Goal: Task Accomplishment & Management: Complete application form

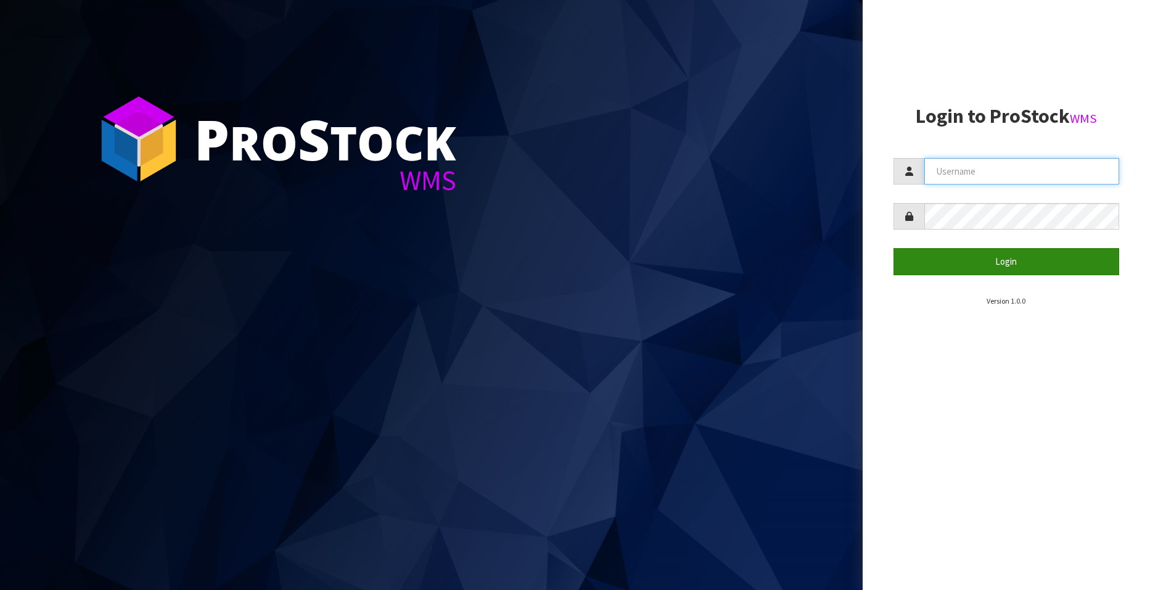
type input "[EMAIL_ADDRESS][DOMAIN_NAME]"
click at [997, 262] on button "Login" at bounding box center [1007, 261] width 226 height 27
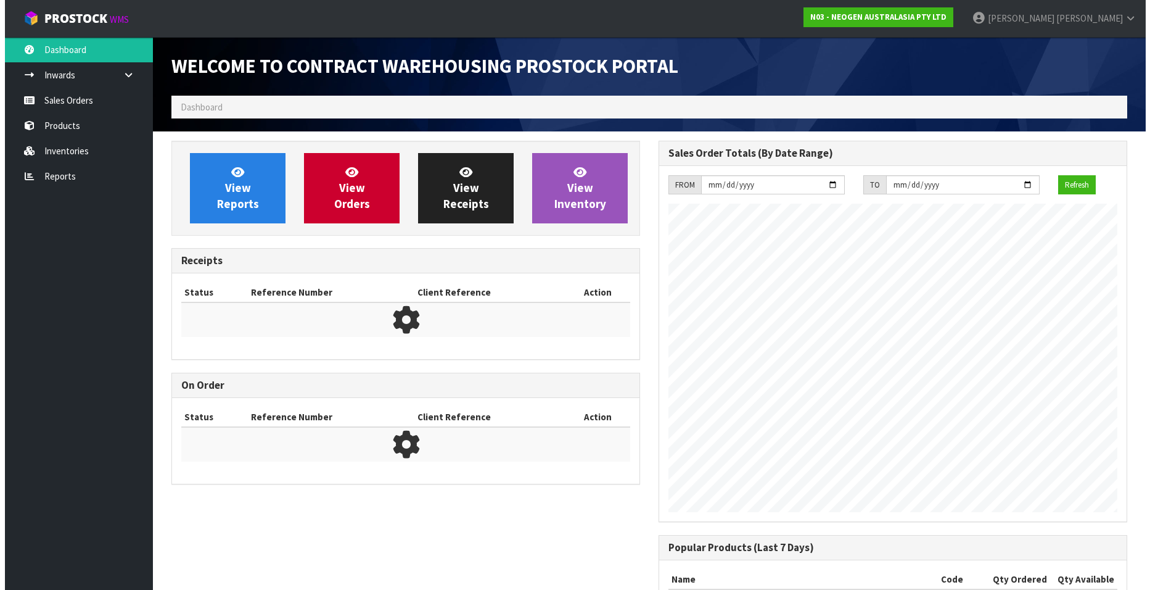
scroll to position [684, 487]
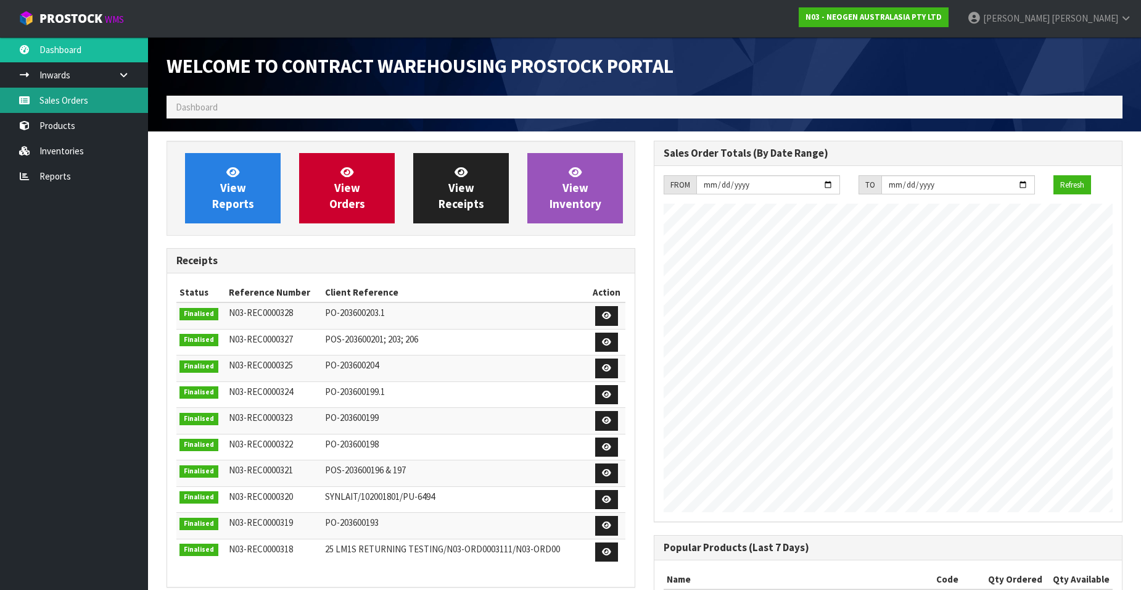
click at [72, 102] on link "Sales Orders" at bounding box center [74, 100] width 148 height 25
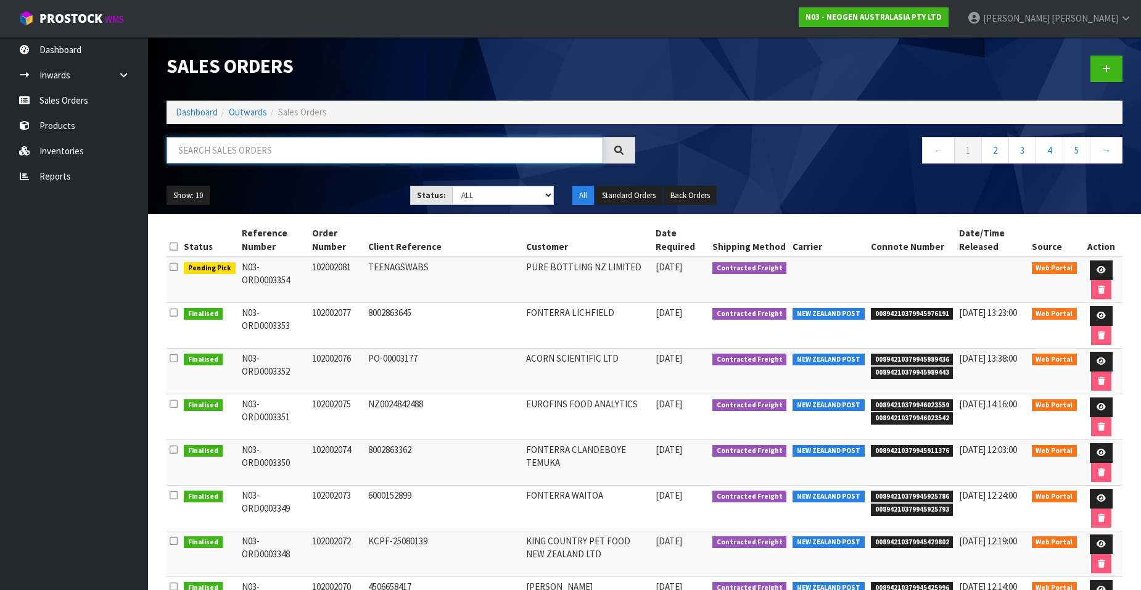
click at [205, 149] on input "text" at bounding box center [385, 150] width 437 height 27
paste input "102002082"
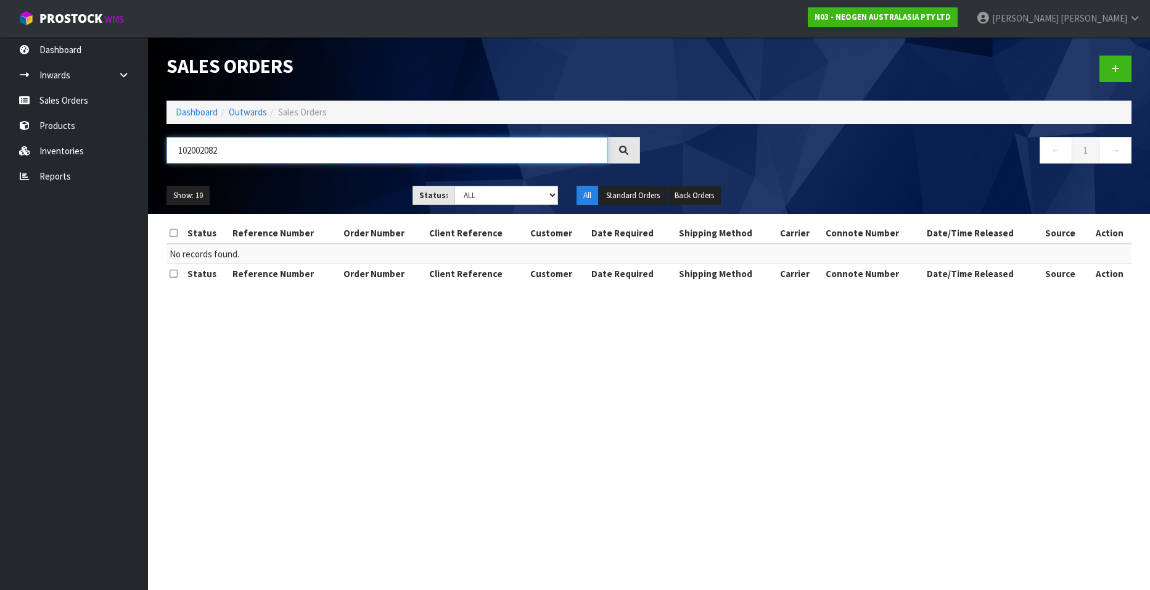
type input "102002082"
click at [1112, 67] on icon at bounding box center [1115, 68] width 9 height 9
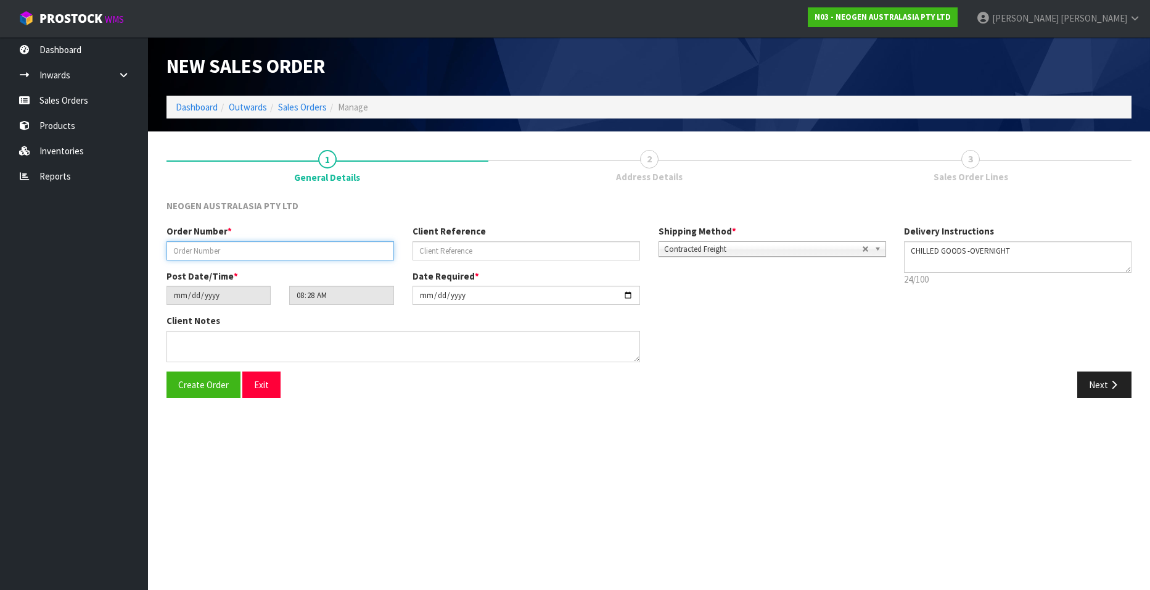
click at [174, 249] on input "text" at bounding box center [281, 250] width 228 height 19
paste input "102002082"
type input "102002082"
click at [486, 253] on input "text" at bounding box center [527, 250] width 228 height 19
paste input "660481"
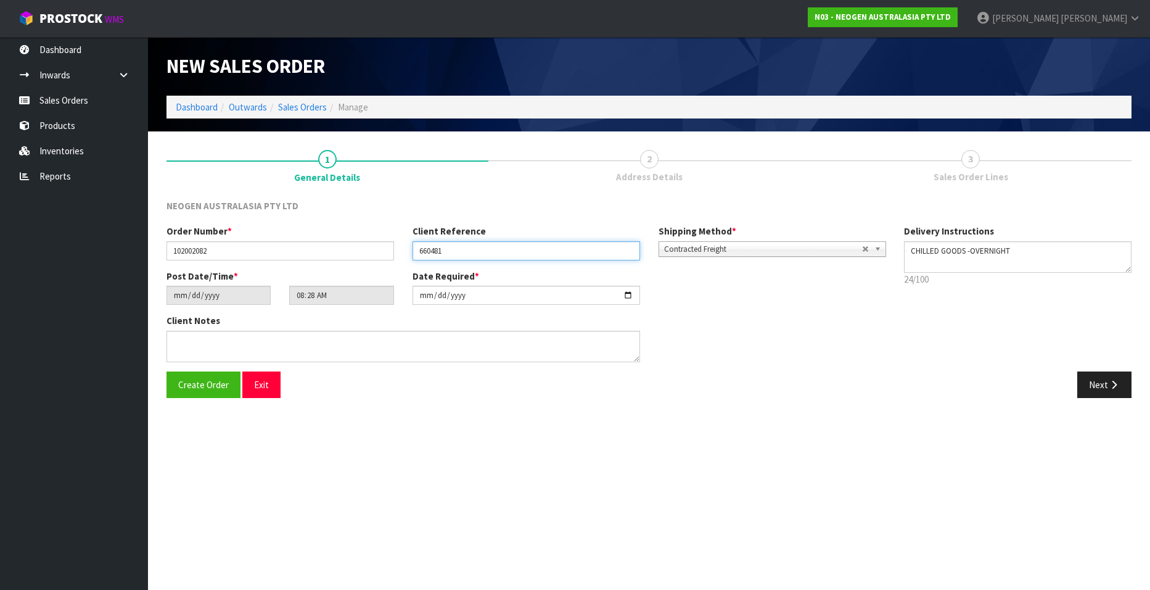
type input "660481"
click at [1097, 384] on button "Next" at bounding box center [1105, 384] width 54 height 27
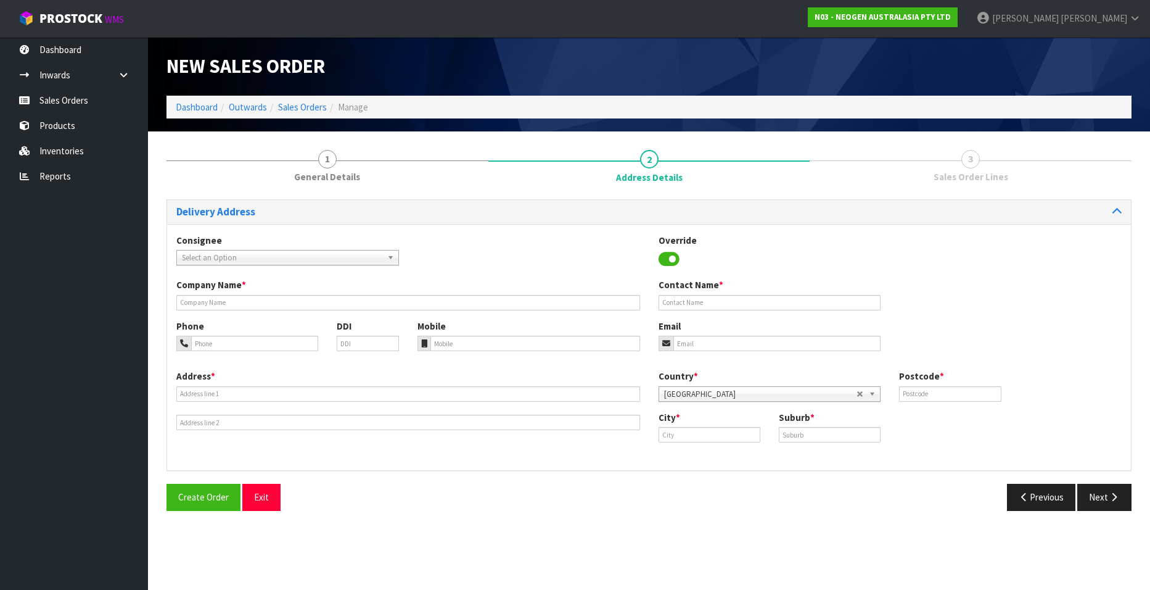
click at [224, 255] on span "Select an Option" at bounding box center [282, 257] width 200 height 15
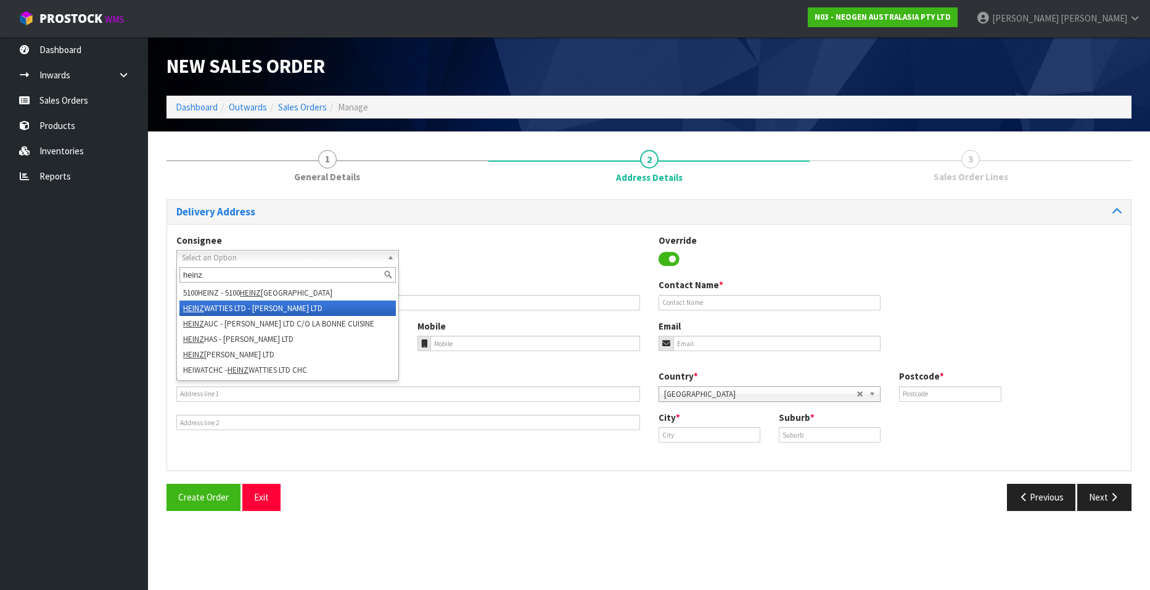
type input "heinz"
click at [303, 307] on li "[PERSON_NAME] LTD - [PERSON_NAME] LTD" at bounding box center [287, 307] width 216 height 15
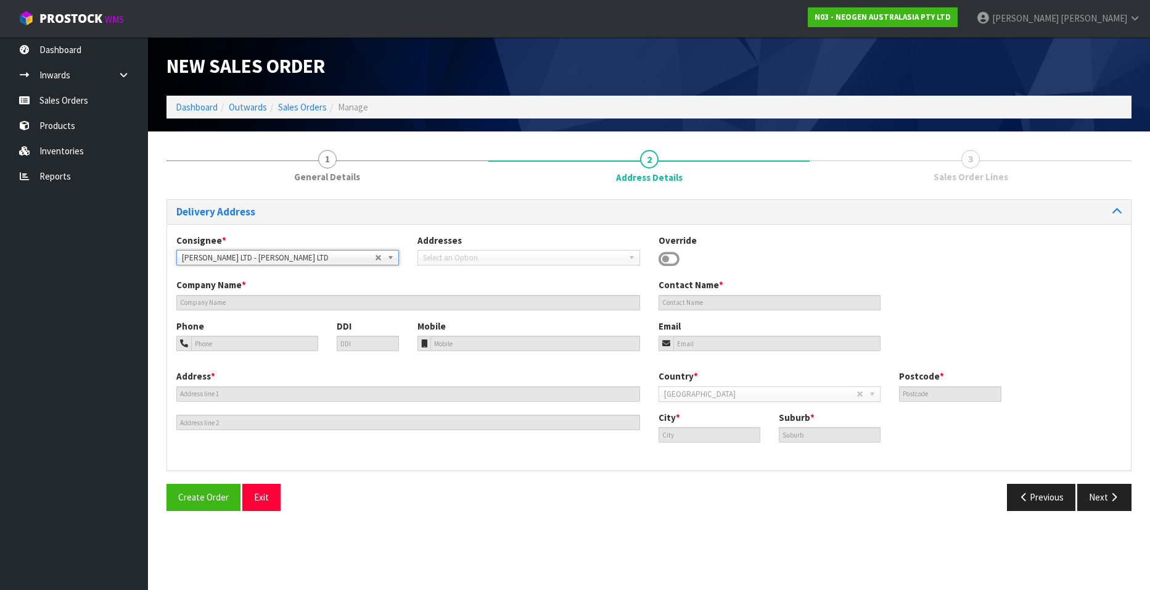
type input "[PERSON_NAME] LTD"
type input "ACCOUNTS PAYABLE"
type input "[PERSON_NAME][GEOGRAPHIC_DATA]"
type input "8042"
type input "HORNBY"
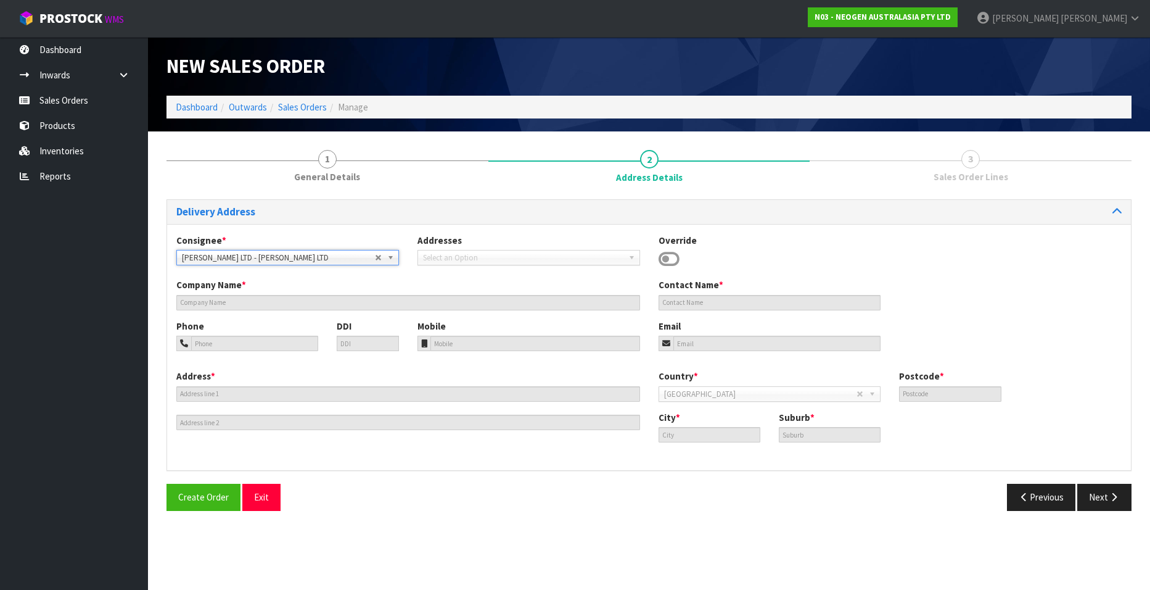
type input "HORNBY"
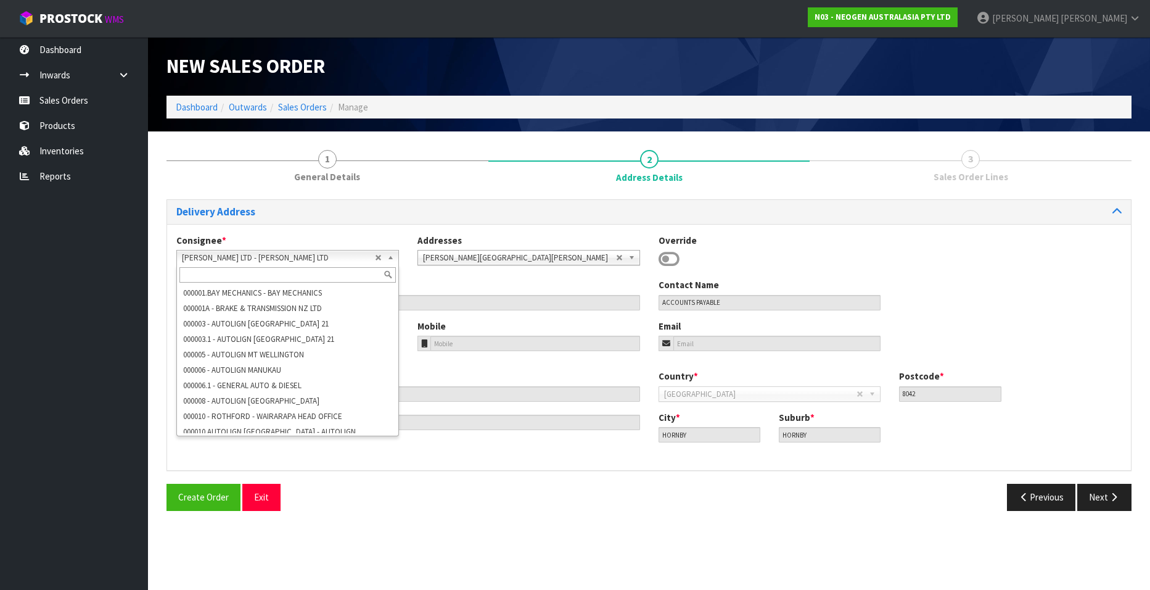
click at [311, 256] on span "[PERSON_NAME] LTD - [PERSON_NAME] LTD" at bounding box center [278, 257] width 193 height 15
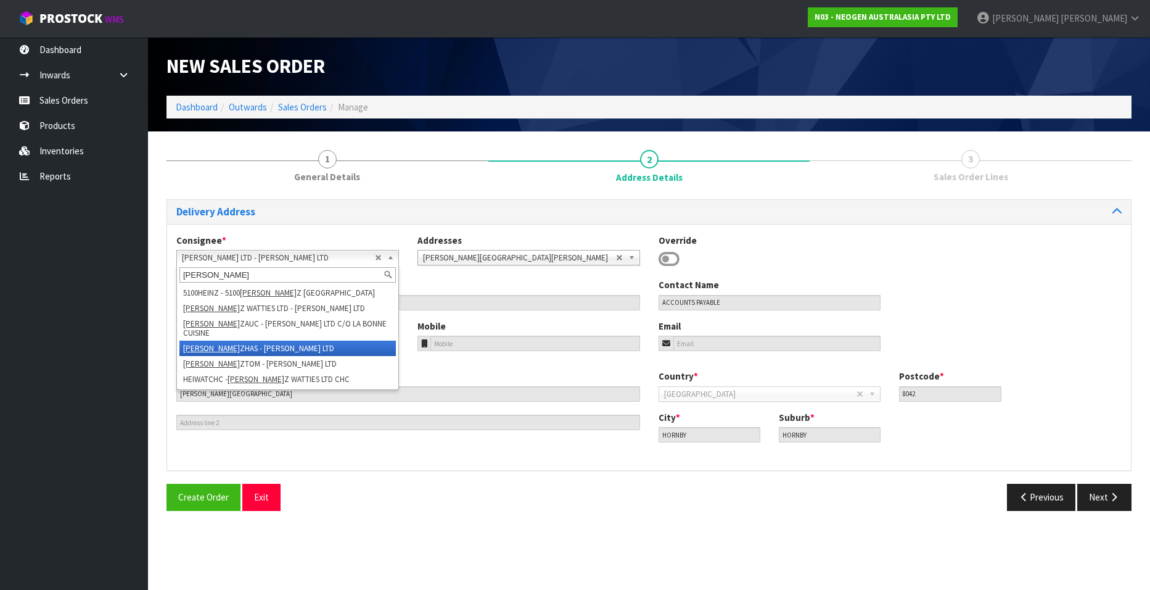
type input "[PERSON_NAME]"
click at [255, 340] on li "[PERSON_NAME] - [PERSON_NAME] LTD" at bounding box center [287, 347] width 216 height 15
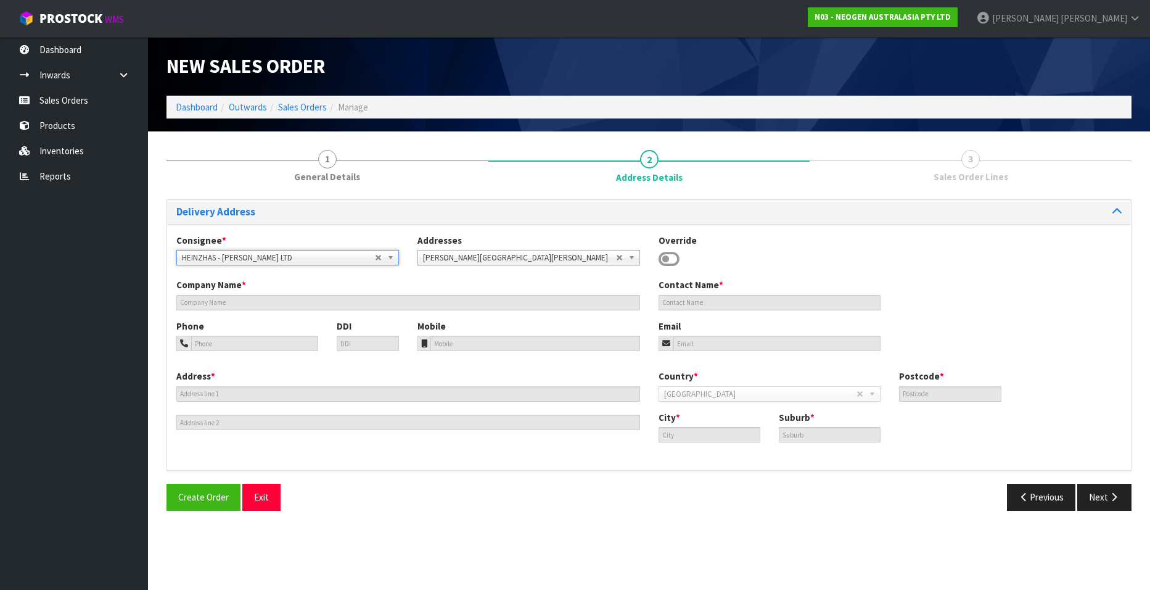
type input "[PERSON_NAME] LTD"
type input "[STREET_ADDRESS]"
type input "4122"
type input "HASTINGS"
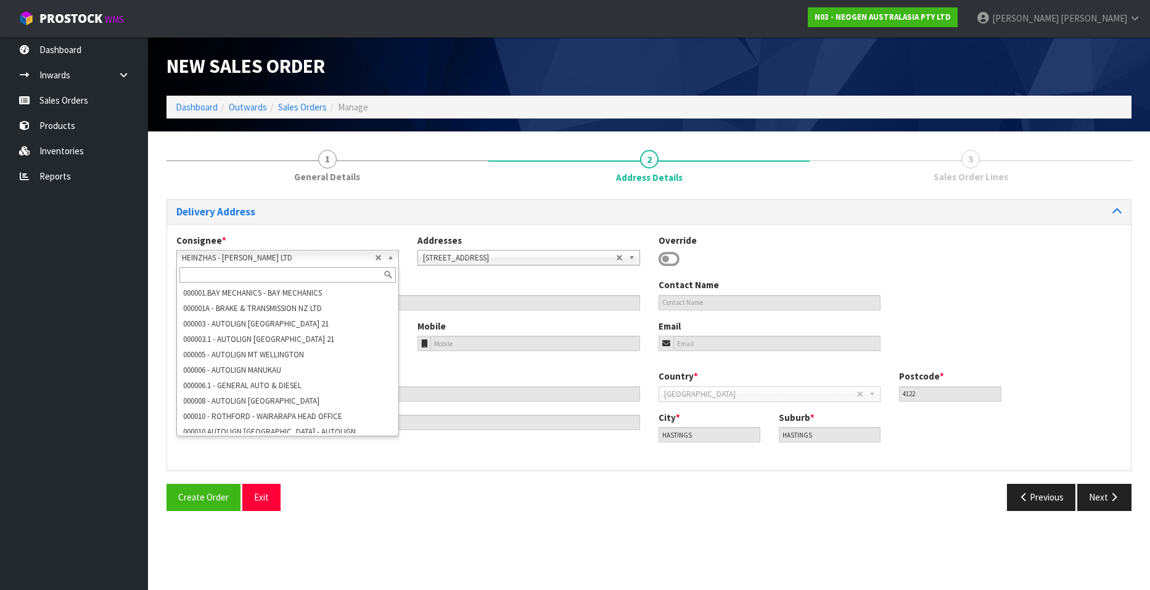
click at [342, 253] on span "HEINZHAS - [PERSON_NAME] LTD" at bounding box center [278, 257] width 193 height 15
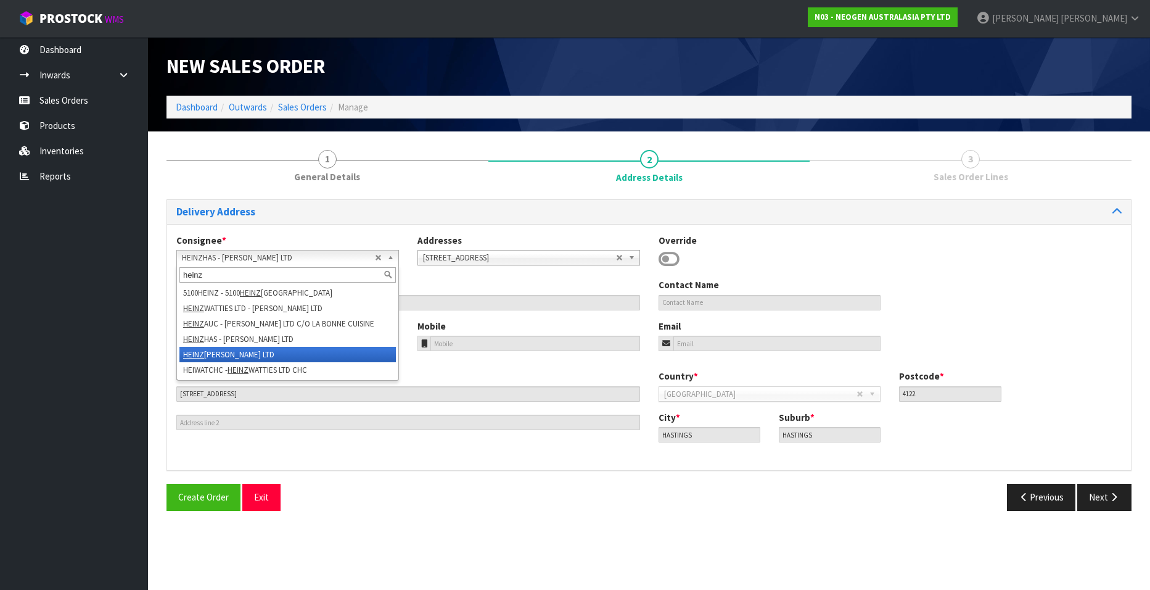
type input "heinz"
click at [292, 349] on li "[PERSON_NAME] - [PERSON_NAME] LTD" at bounding box center [287, 354] width 216 height 15
type input "[PERSON_NAME] LTD"
type input "1400 TOMOANA & RICHMOND ROADS"
type input "4172"
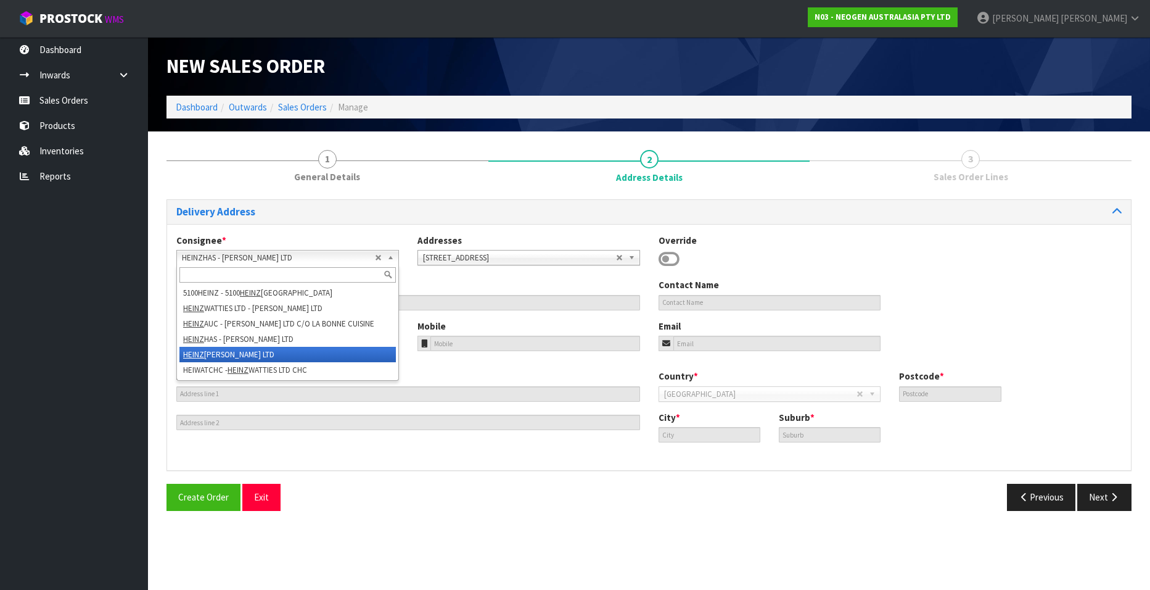
type input "Hastings"
type input "TOMOANA"
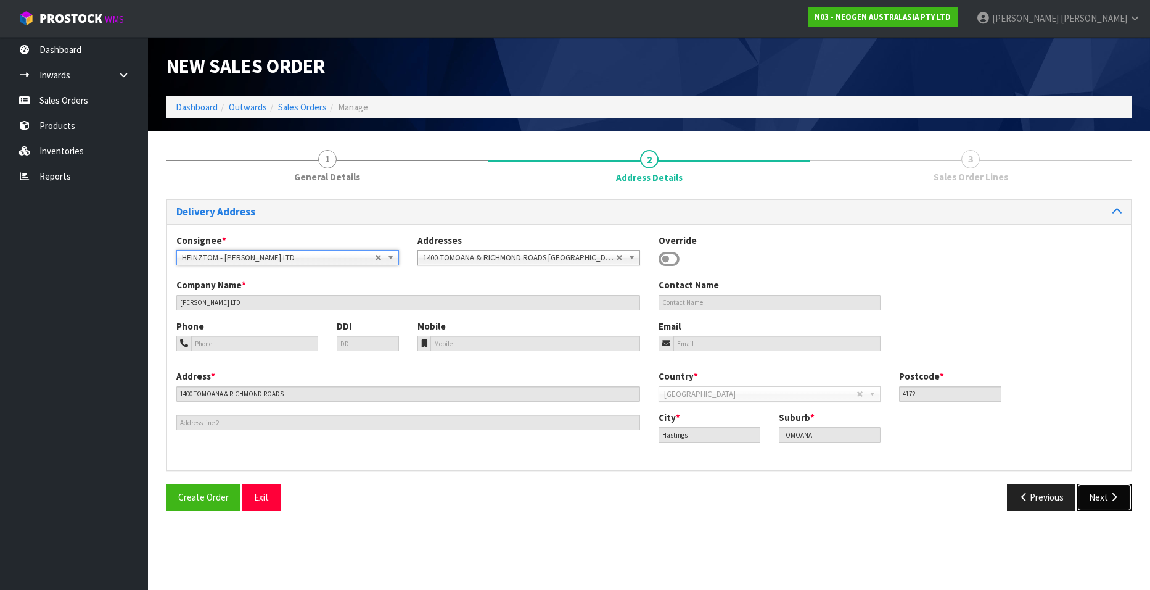
click at [1098, 497] on button "Next" at bounding box center [1105, 497] width 54 height 27
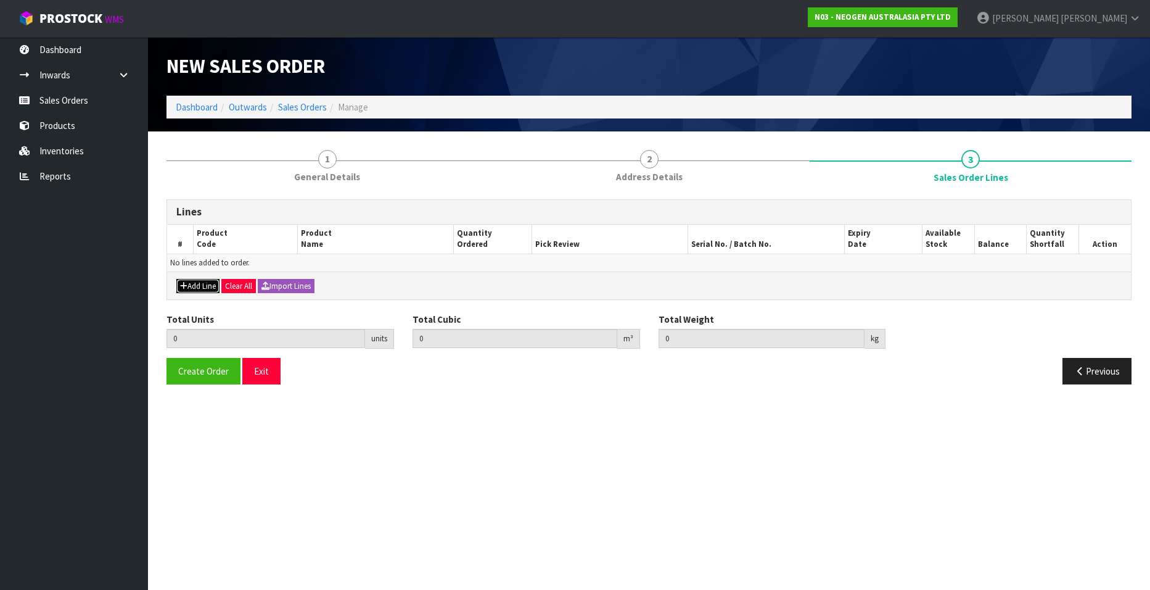
click at [193, 287] on button "Add Line" at bounding box center [197, 286] width 43 height 15
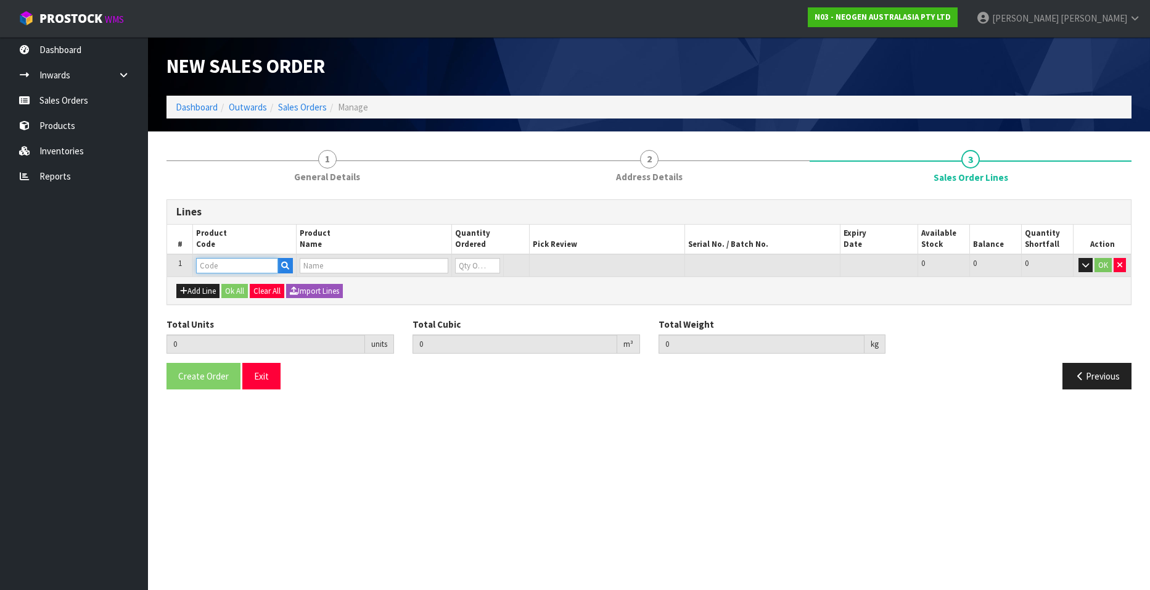
click at [233, 267] on input "text" at bounding box center [237, 265] width 82 height 15
paste input "700002207"
type input "700002207"
type input "0.000000"
type input "0.000"
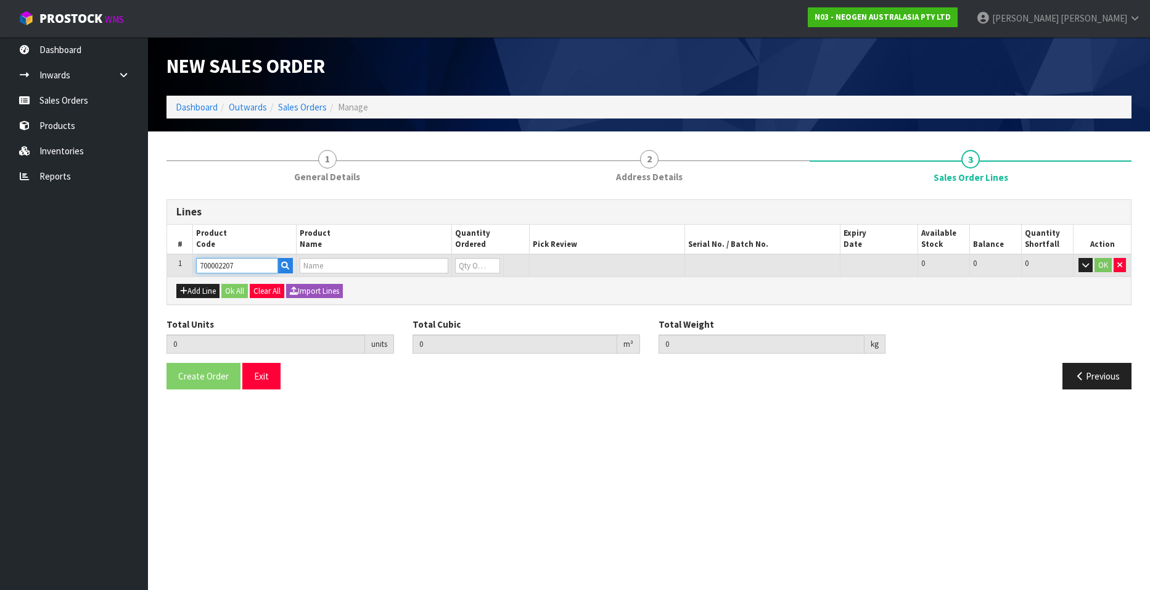
type input "7100067519 - UXL100 CLEAN-TRACE SURF ATP 100EA/PK"
type input "0"
type input "700002207"
type input "1"
type input "0.006496"
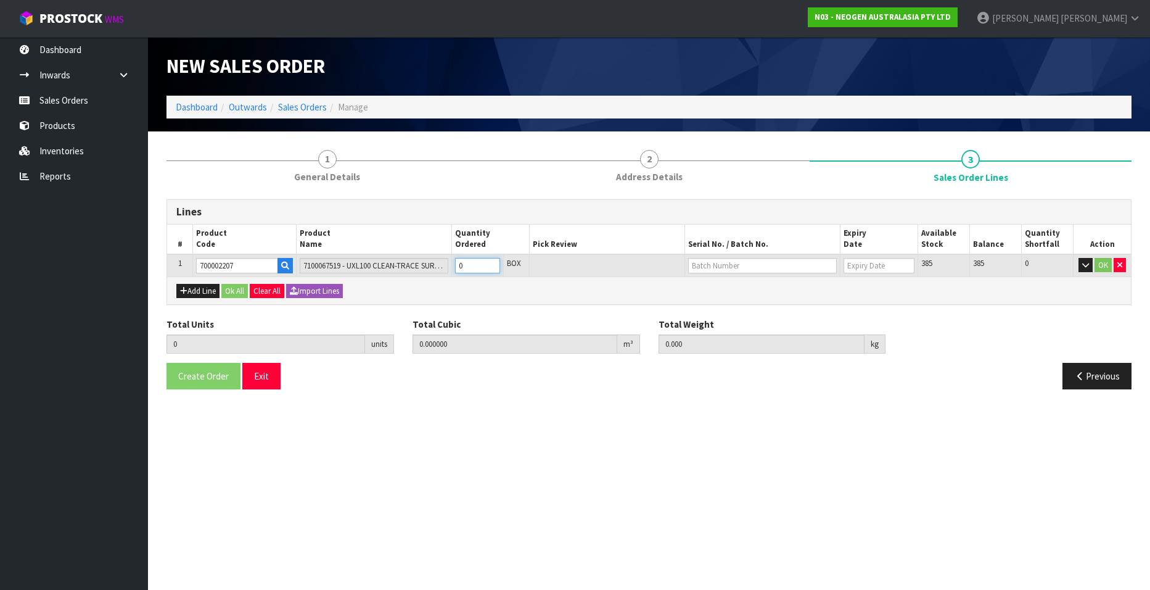
type input "0.96"
type input "1"
click at [491, 263] on input "1" at bounding box center [477, 265] width 45 height 15
type input "2"
type input "0.012992"
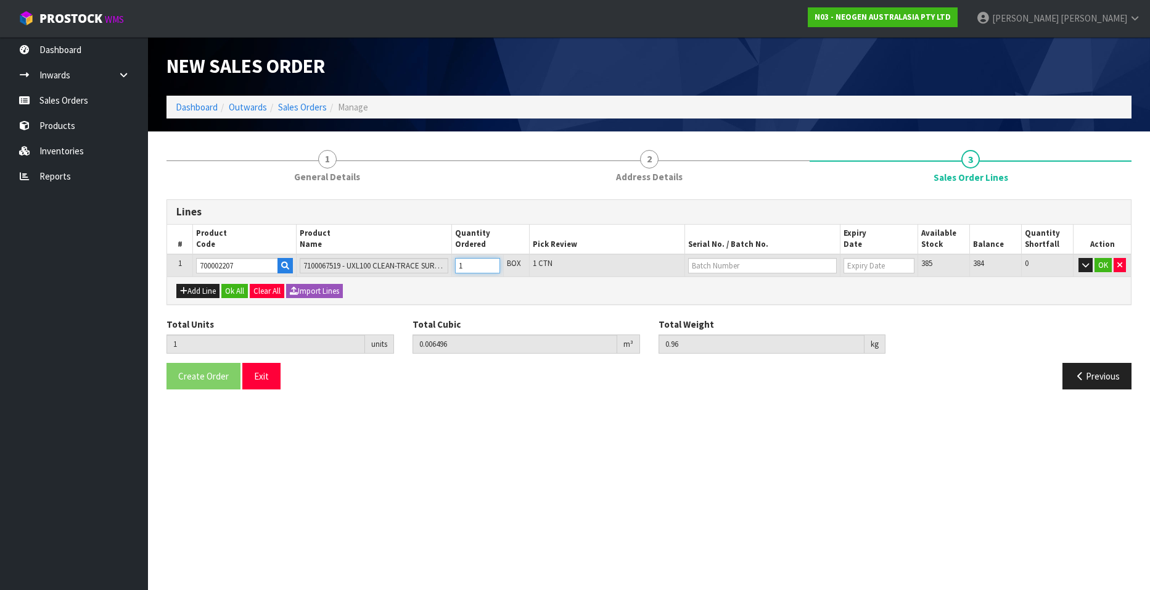
type input "1.92"
type input "2"
click at [491, 263] on input "2" at bounding box center [477, 265] width 45 height 15
type input "3"
type input "0.019488"
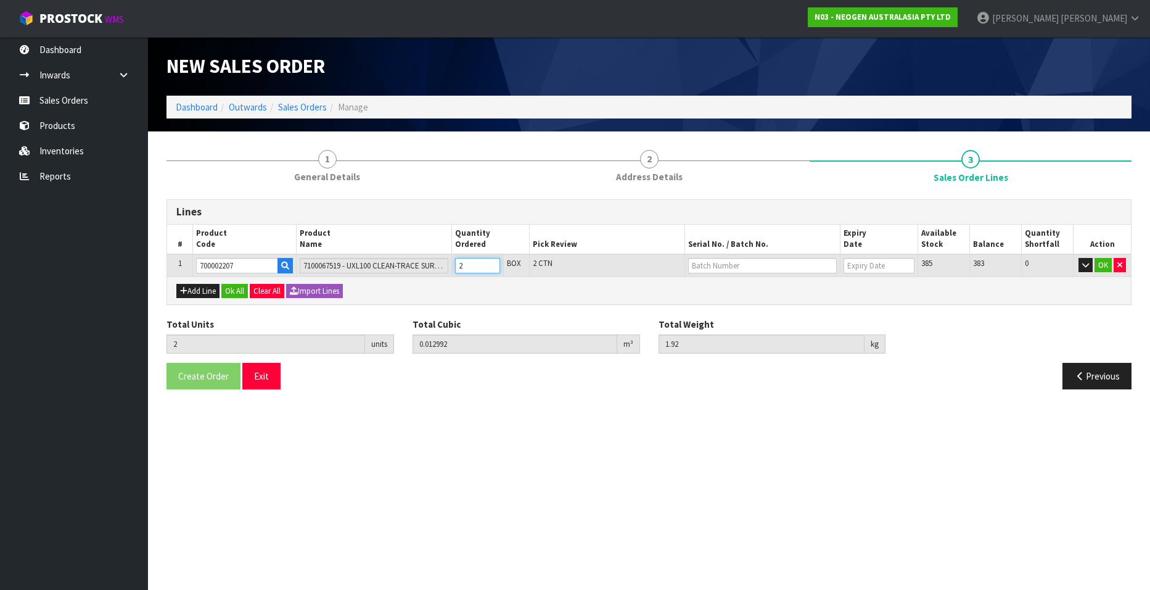
type input "2.88"
type input "3"
click at [491, 263] on input "3" at bounding box center [477, 265] width 45 height 15
type input "4"
type input "0.025984"
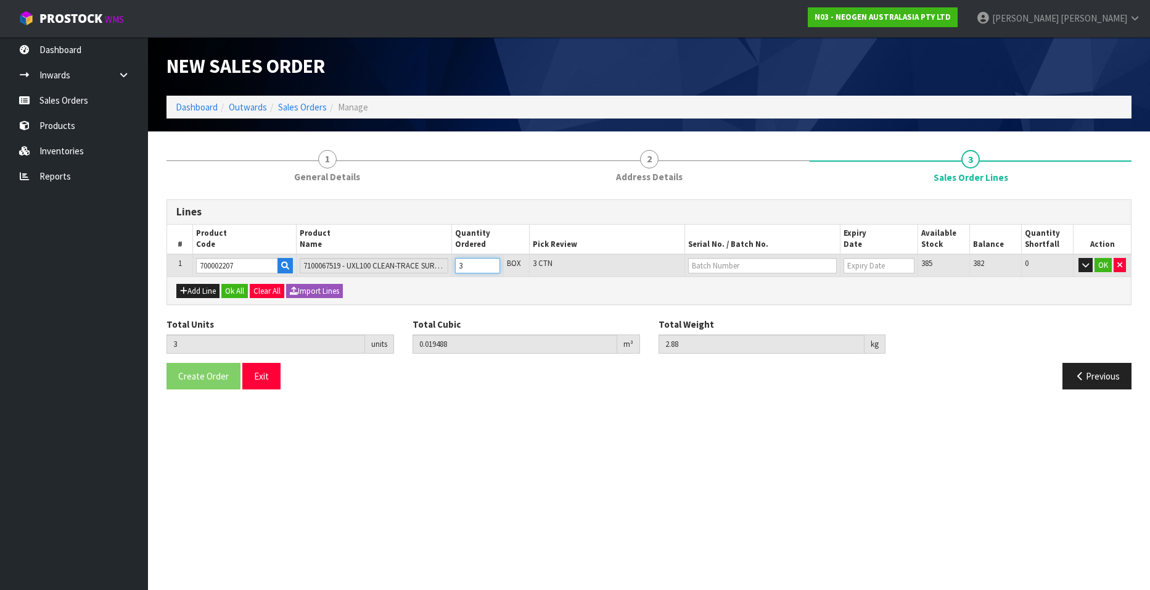
type input "3.84"
type input "4"
click at [491, 263] on input "4" at bounding box center [477, 265] width 45 height 15
type input "5"
type input "0.03248"
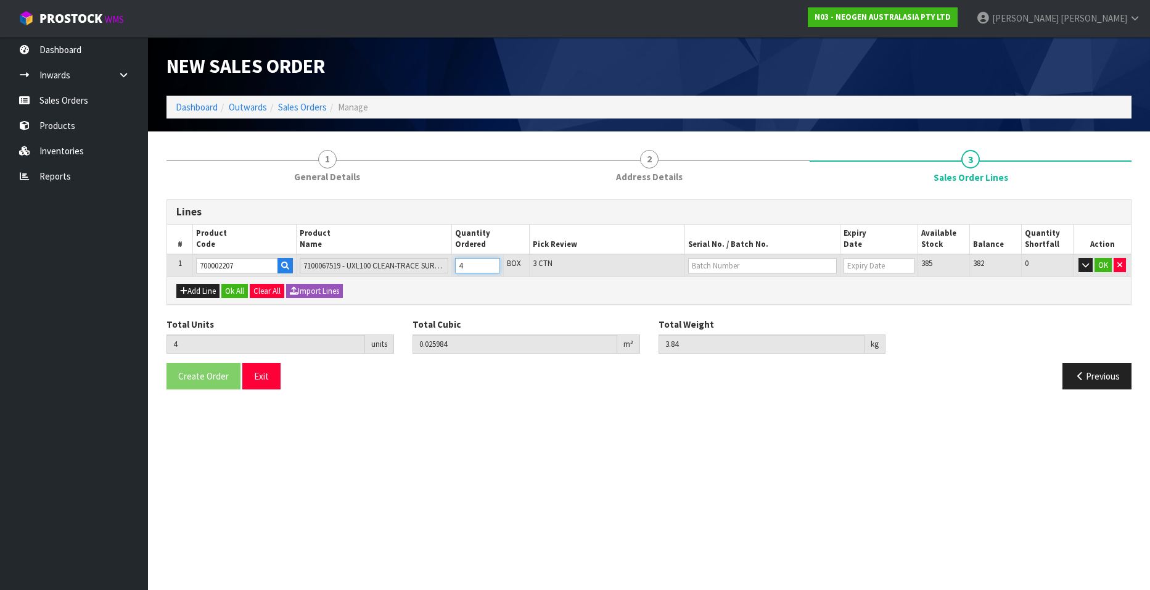
type input "4.8"
type input "5"
click at [491, 263] on input "5" at bounding box center [477, 265] width 45 height 15
type input "6"
type input "0.038976"
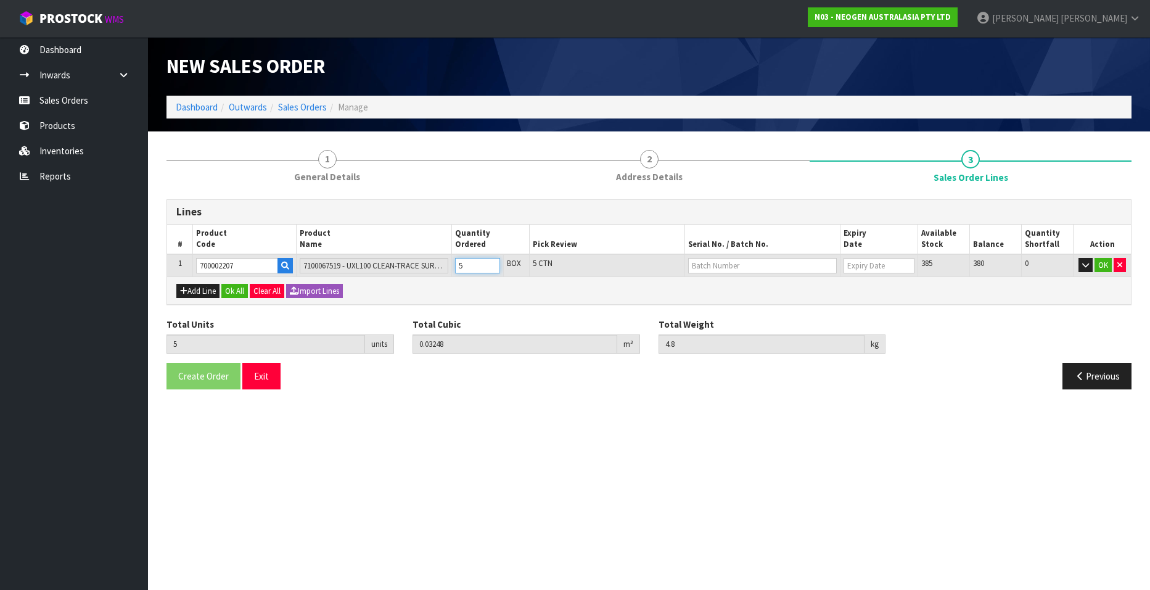
type input "5.76"
type input "6"
click at [491, 263] on input "6" at bounding box center [477, 265] width 45 height 15
type input "7"
type input "0.045472"
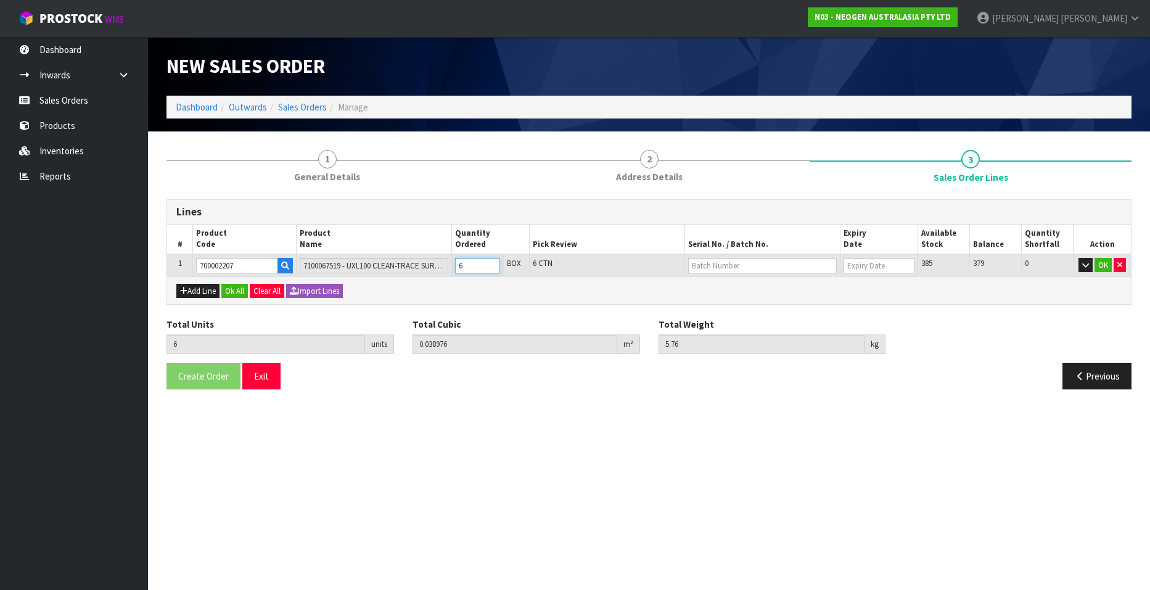
type input "6.72"
type input "7"
click at [491, 263] on input "7" at bounding box center [477, 265] width 45 height 15
type input "8"
type input "0.051968"
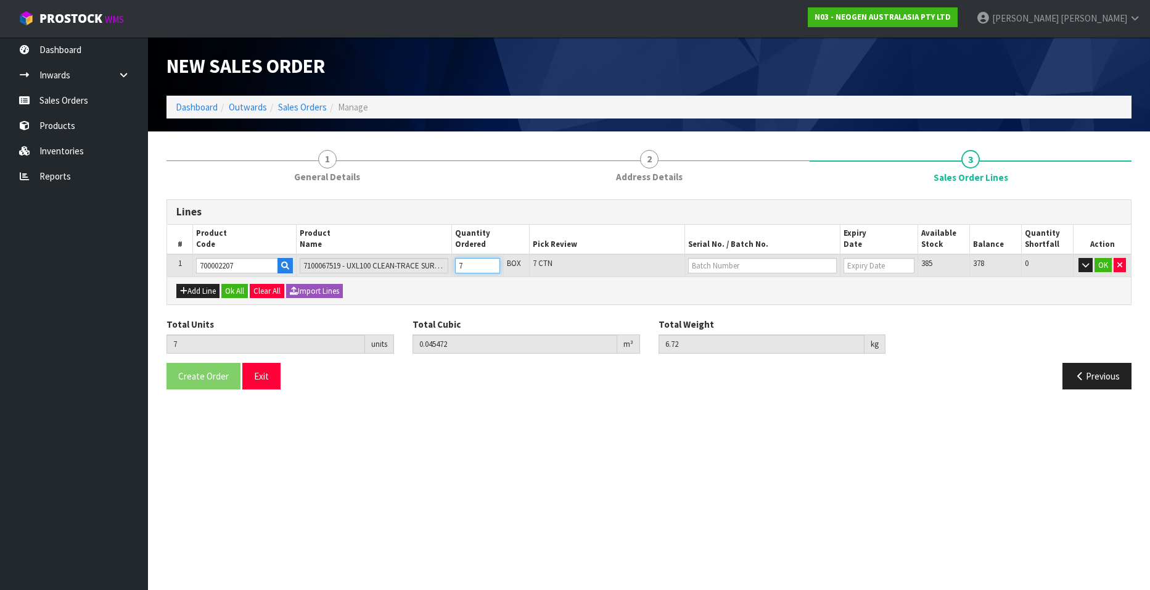
type input "7.68"
type input "8"
click at [491, 263] on input "8" at bounding box center [477, 265] width 45 height 15
type input "9"
type input "0.058464"
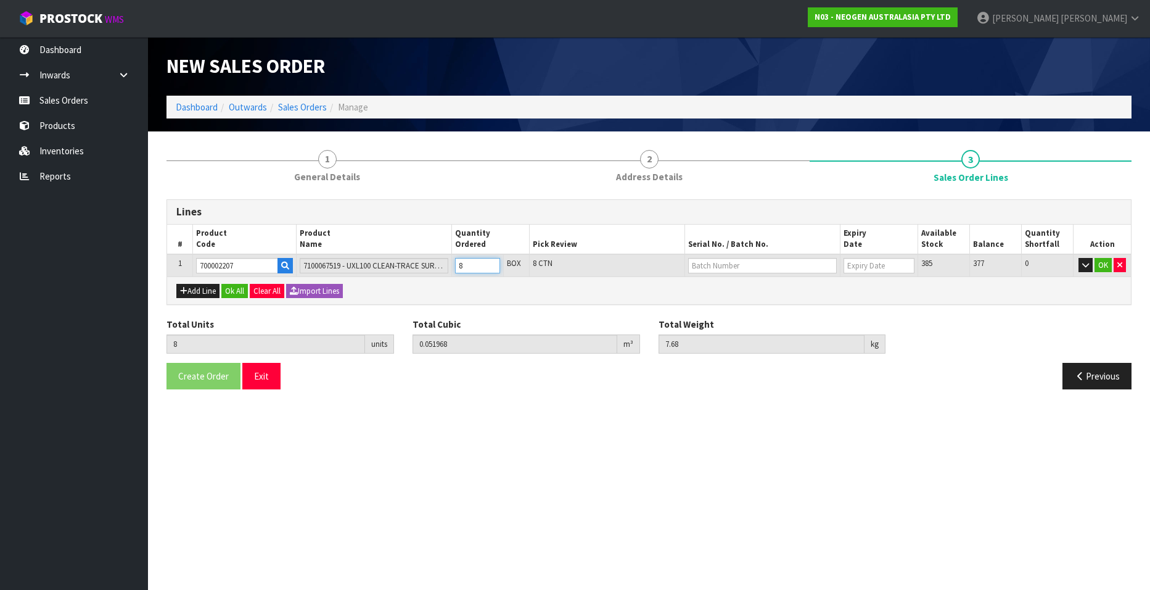
type input "8.64"
type input "9"
click at [491, 263] on input "9" at bounding box center [477, 265] width 45 height 15
type input "10"
type input "0.06496"
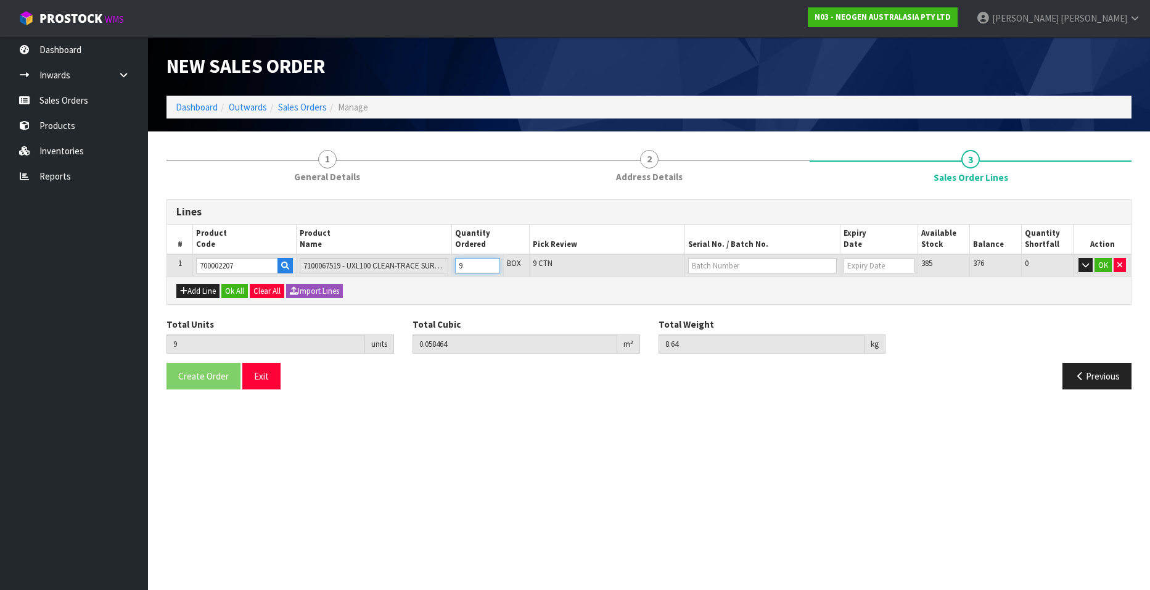
type input "9.6"
type input "10"
click at [491, 263] on input "10" at bounding box center [477, 265] width 45 height 15
type input "11"
type input "0.071456"
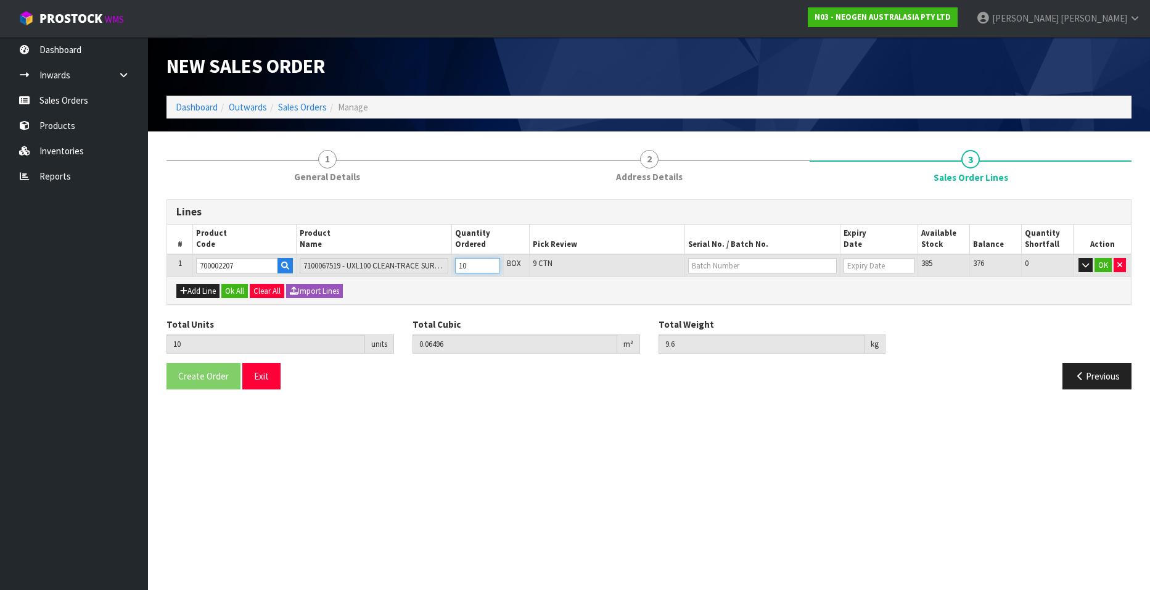
type input "10.56"
type input "11"
click at [491, 263] on input "11" at bounding box center [477, 265] width 45 height 15
type input "12"
type input "0.077952"
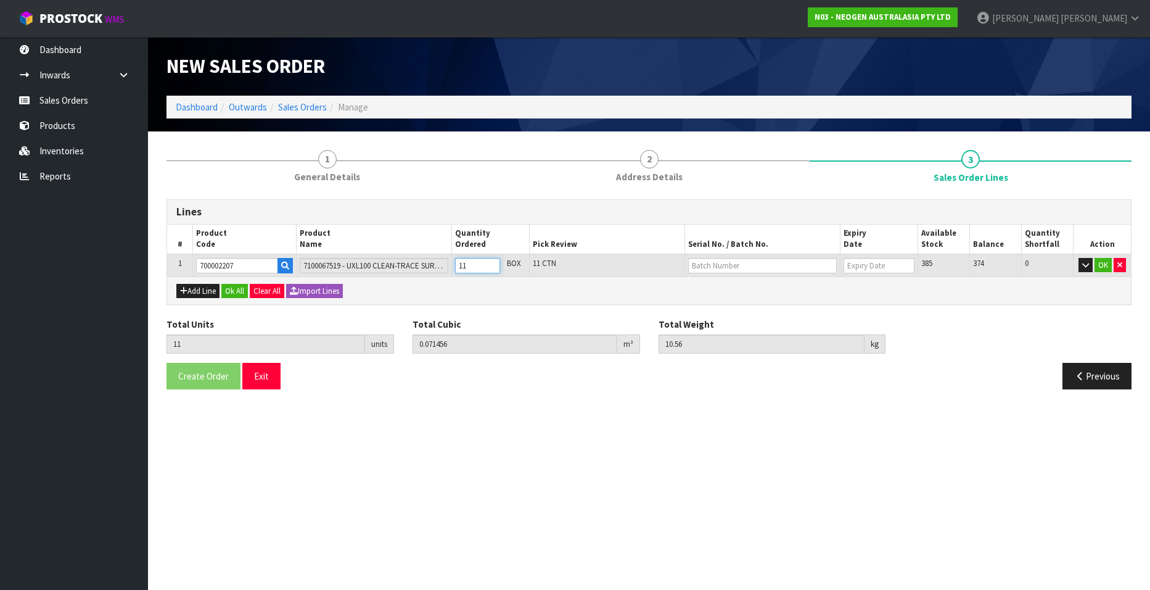
type input "11.52"
type input "12"
click at [491, 263] on input "12" at bounding box center [477, 265] width 45 height 15
type input "13"
type input "0.084448"
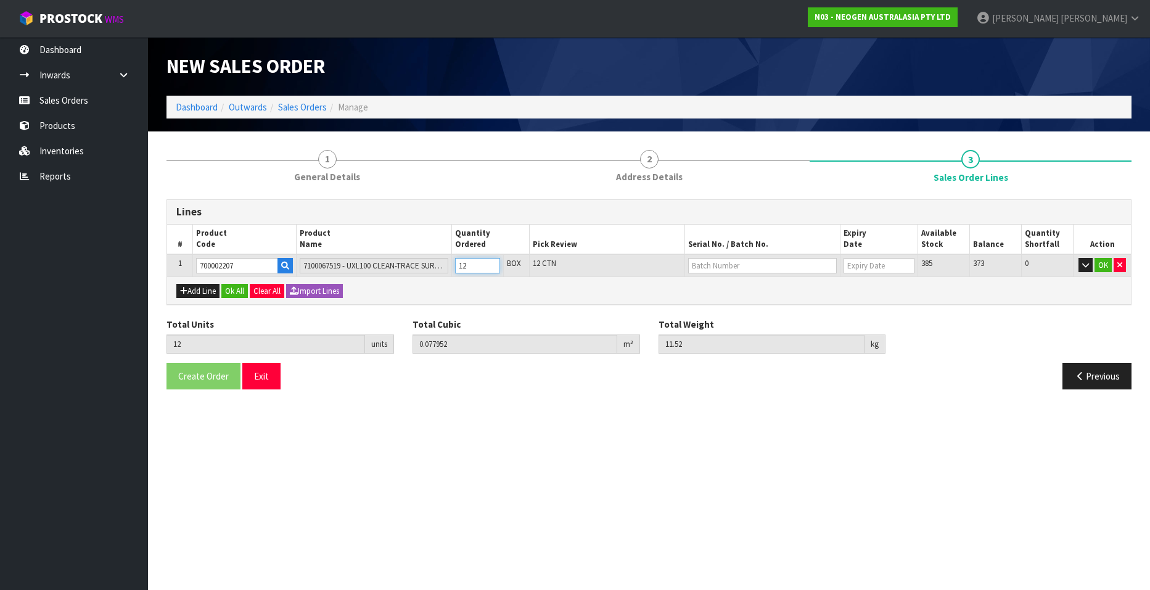
type input "12.48"
type input "13"
click at [491, 263] on input "13" at bounding box center [477, 265] width 45 height 15
type input "14"
type input "0.090944"
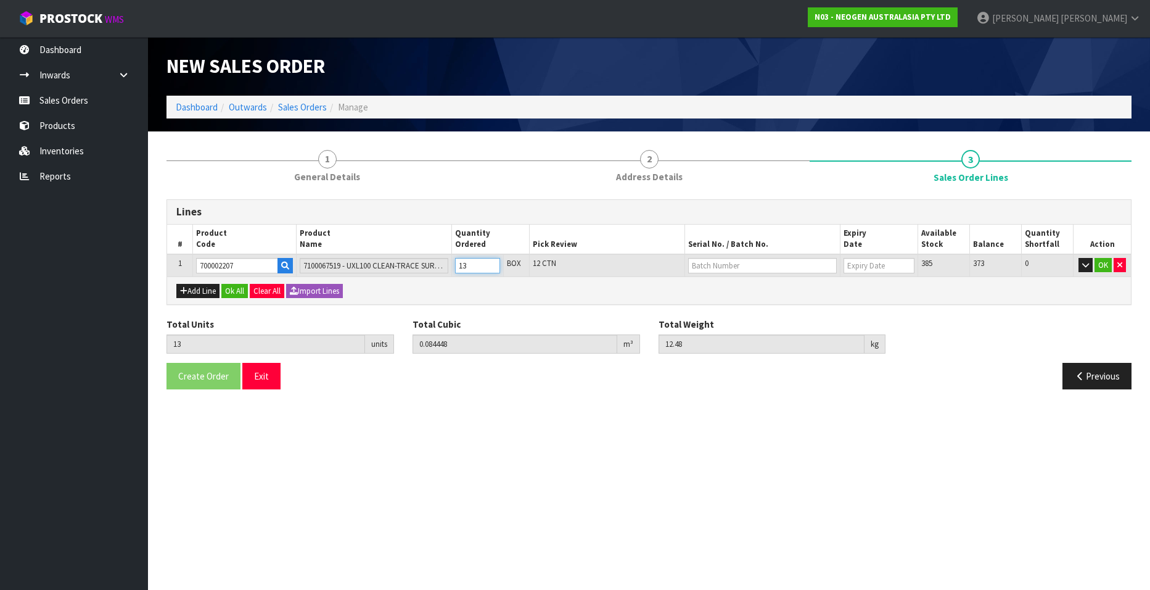
type input "13.44"
type input "14"
click at [491, 263] on input "14" at bounding box center [477, 265] width 45 height 15
type input "15"
type input "0.09744"
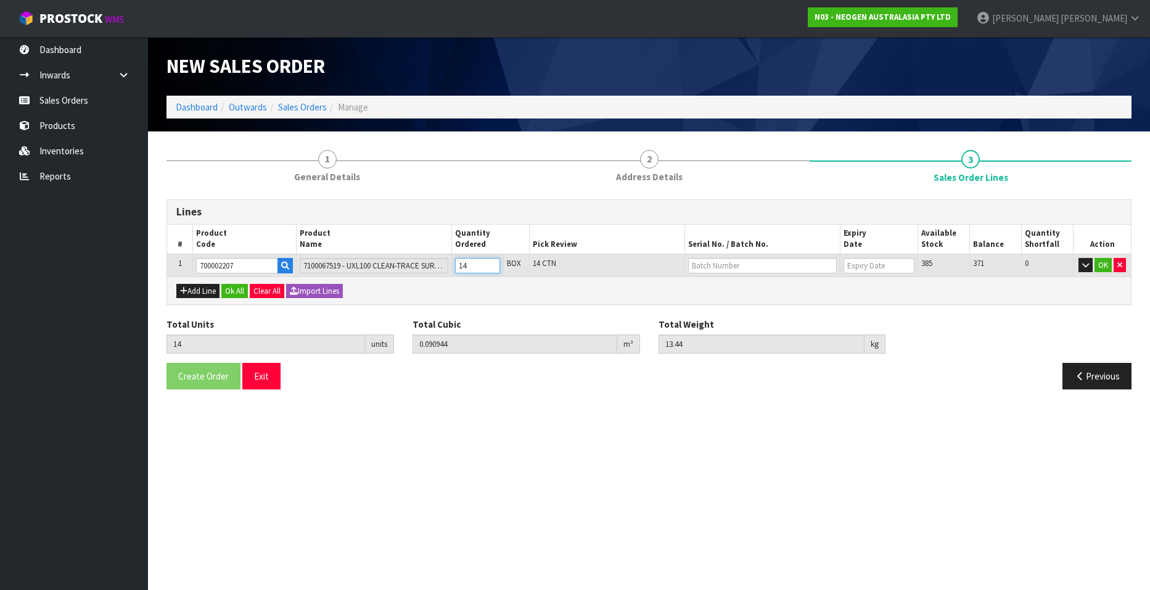
type input "14.4"
type input "15"
click at [491, 263] on input "15" at bounding box center [477, 265] width 45 height 15
type input "16"
type input "0.103936"
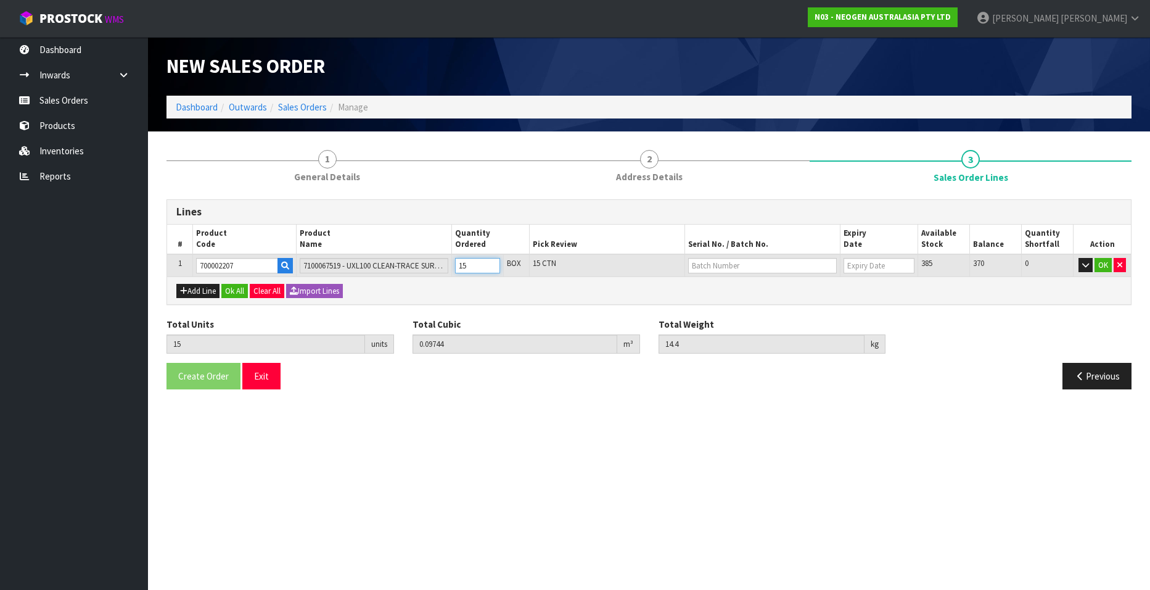
type input "15.36"
type input "16"
click at [491, 263] on input "16" at bounding box center [477, 265] width 45 height 15
click at [722, 265] on input "text" at bounding box center [762, 265] width 149 height 15
click at [752, 284] on link "3000031847" at bounding box center [737, 286] width 97 height 17
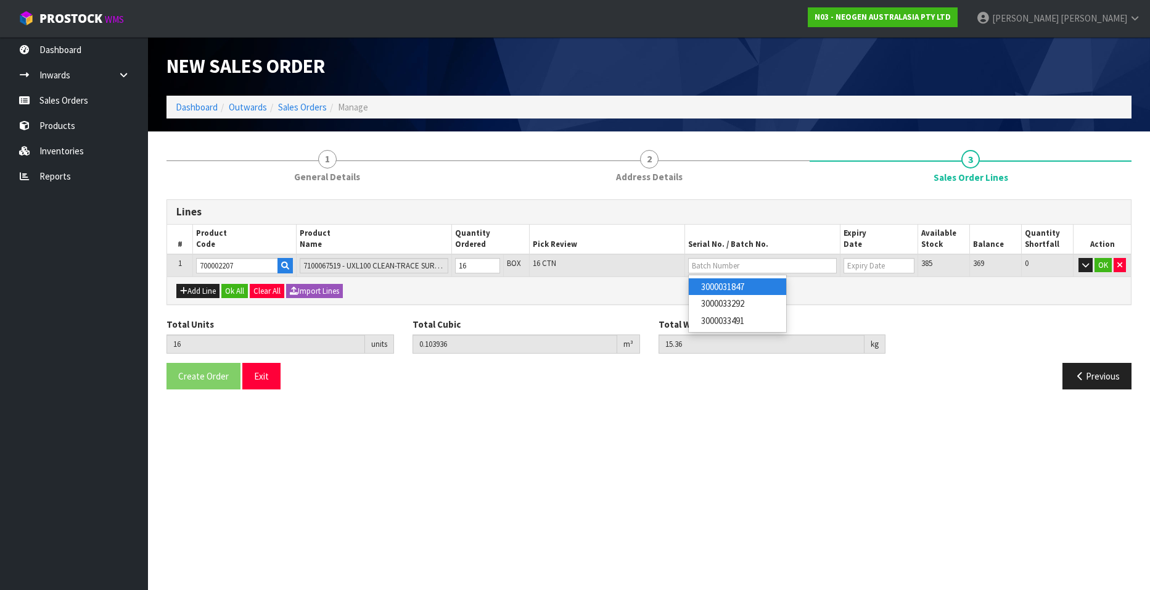
type input "3000031847"
type input "[DATE]"
click at [1101, 265] on button "OK" at bounding box center [1103, 265] width 17 height 15
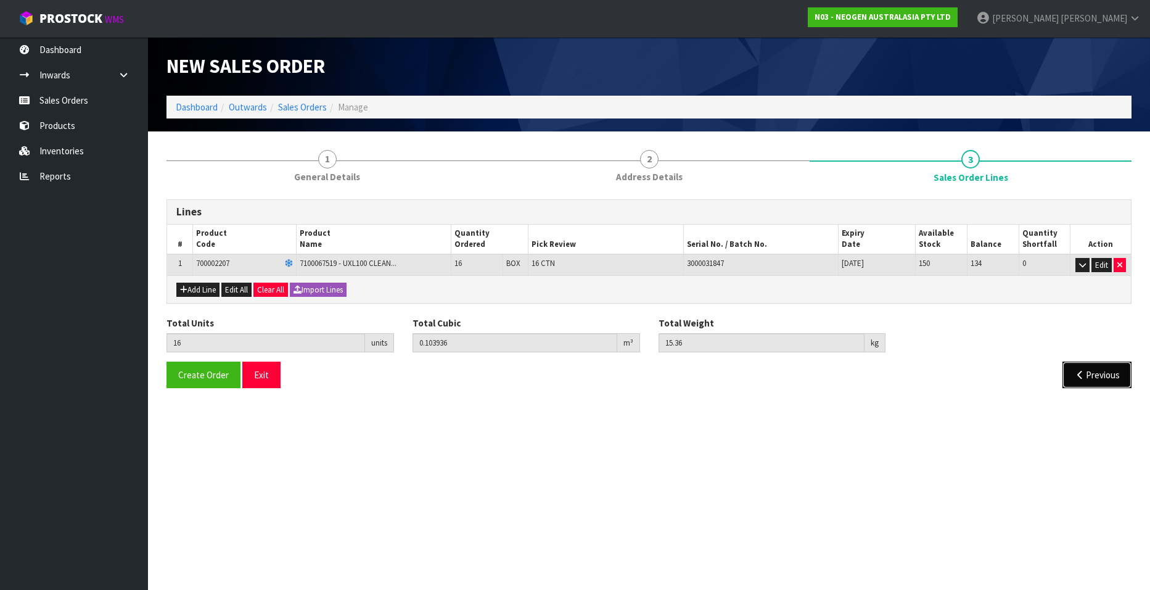
click at [1079, 373] on icon "button" at bounding box center [1080, 374] width 12 height 9
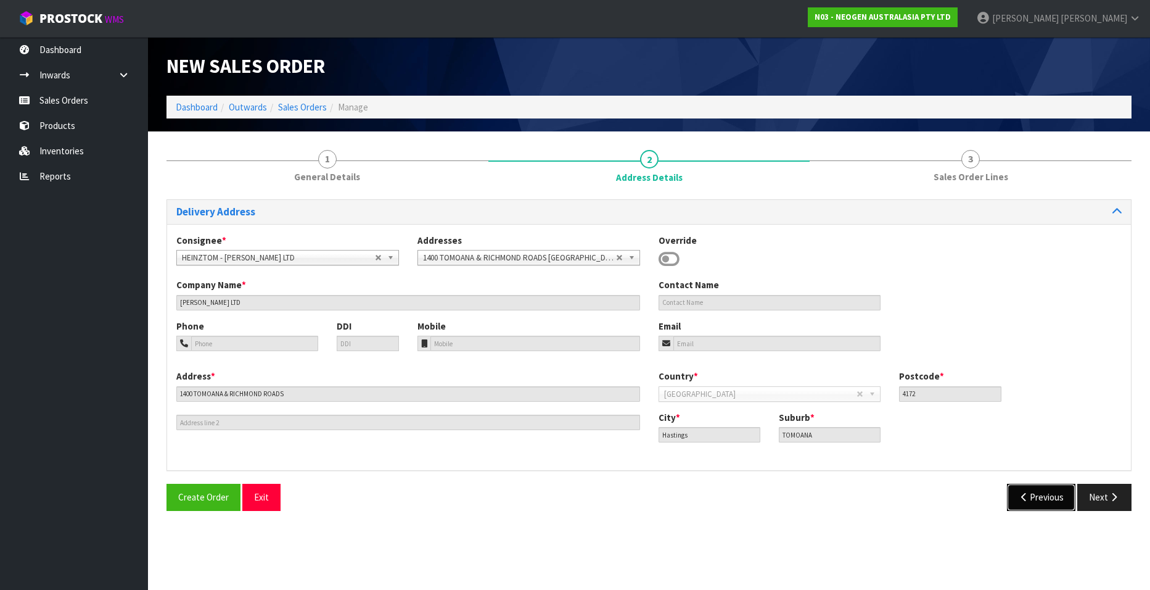
click at [1033, 498] on button "Previous" at bounding box center [1041, 497] width 69 height 27
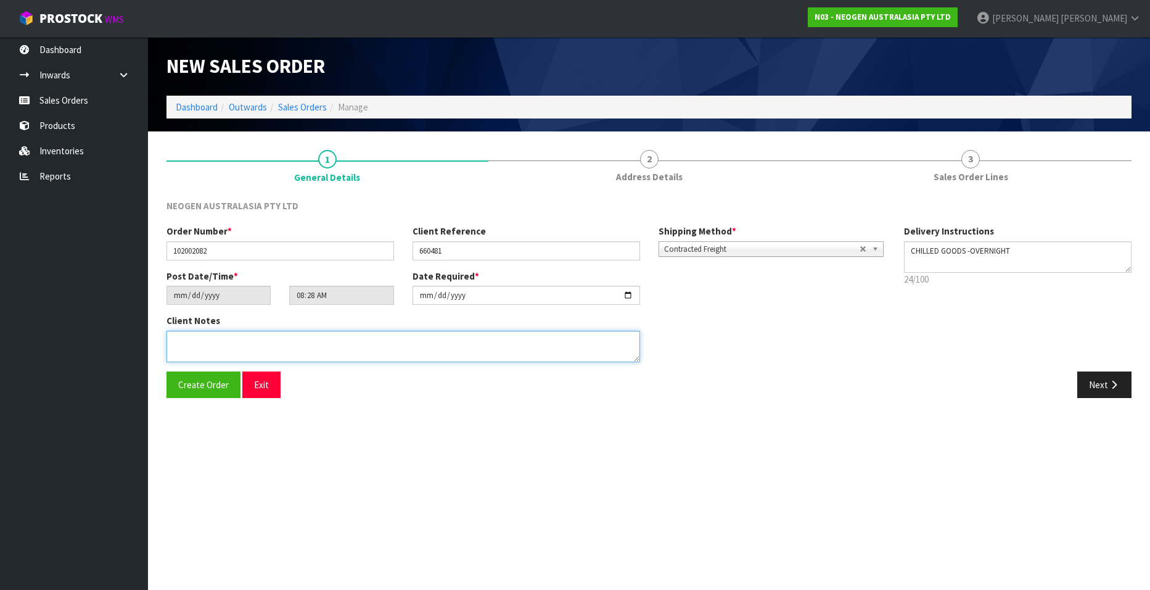
click at [195, 347] on textarea at bounding box center [404, 346] width 474 height 31
type textarea "BUSINESS OPENS AT 11AM"
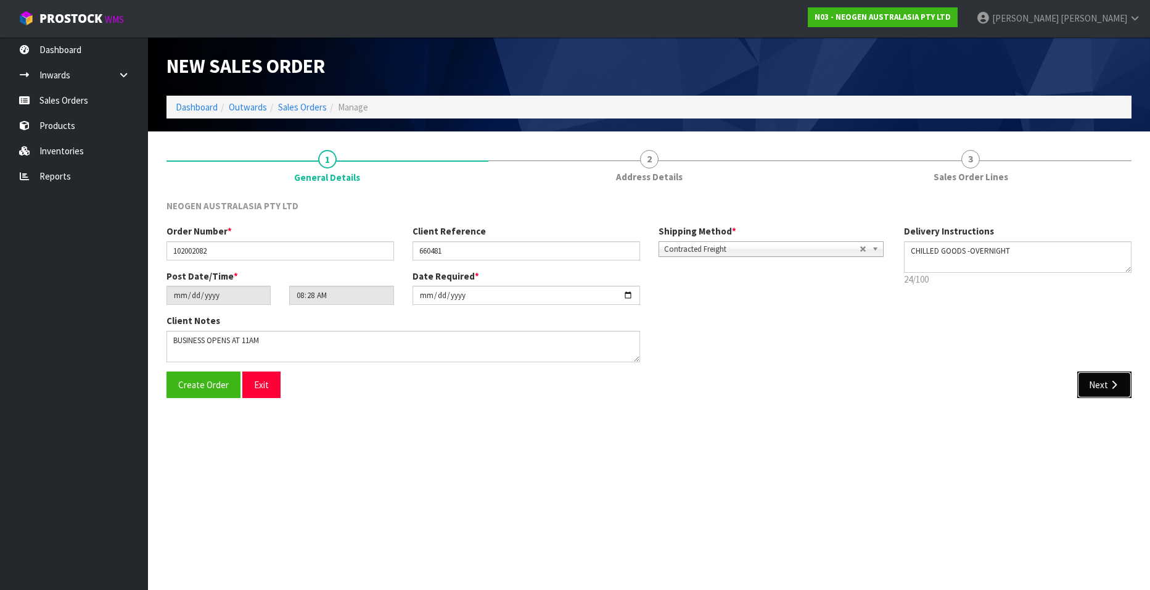
click at [1097, 381] on button "Next" at bounding box center [1105, 384] width 54 height 27
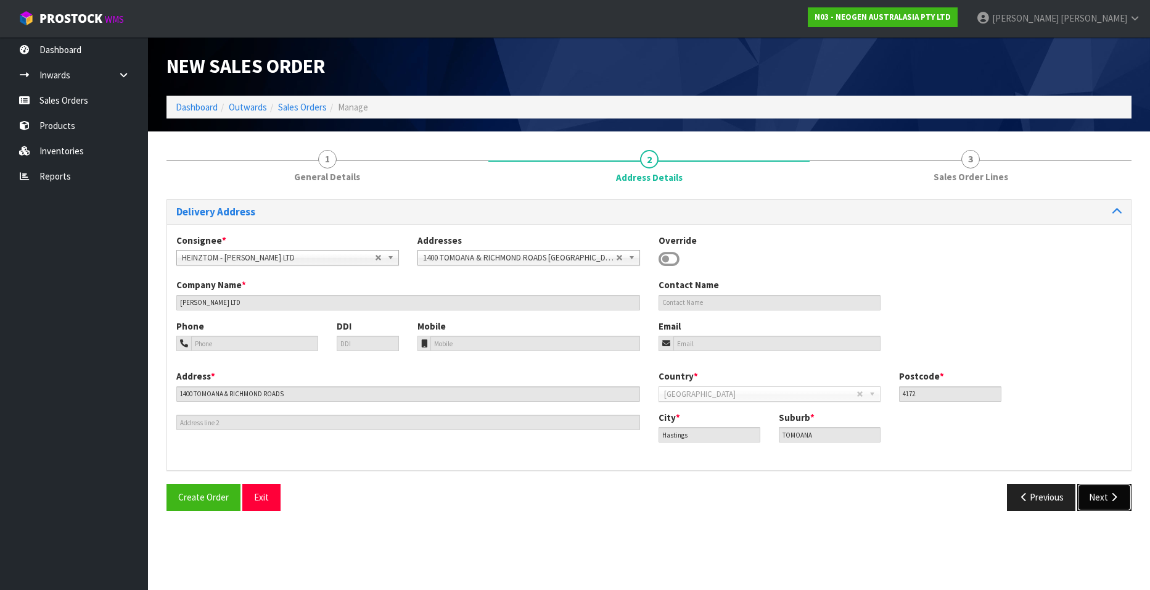
click at [1102, 499] on button "Next" at bounding box center [1105, 497] width 54 height 27
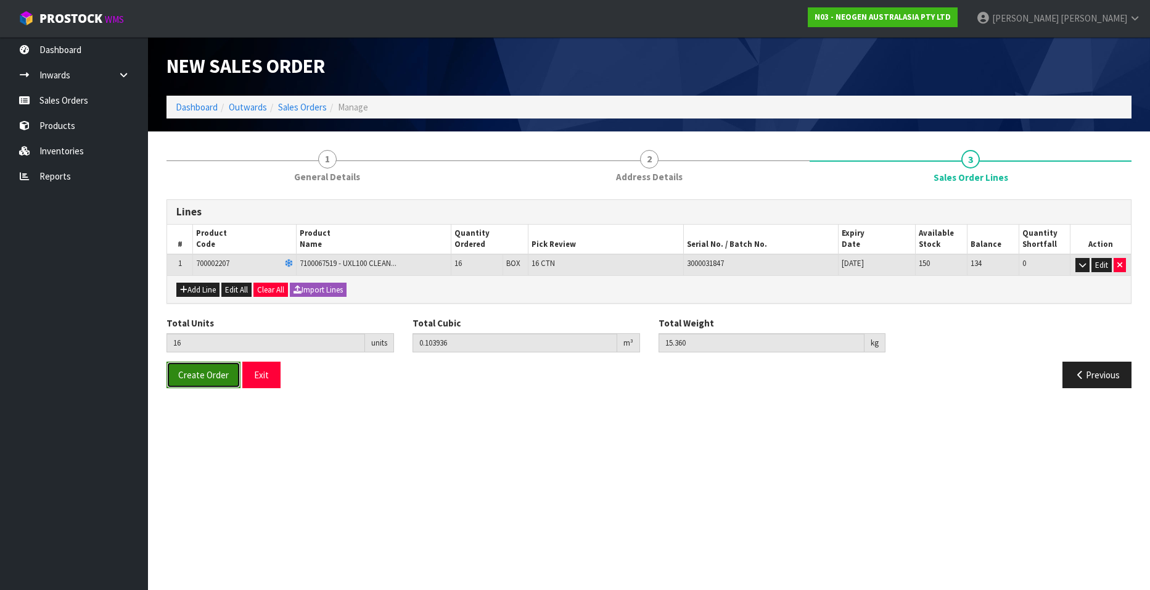
click at [192, 373] on span "Create Order" at bounding box center [203, 375] width 51 height 12
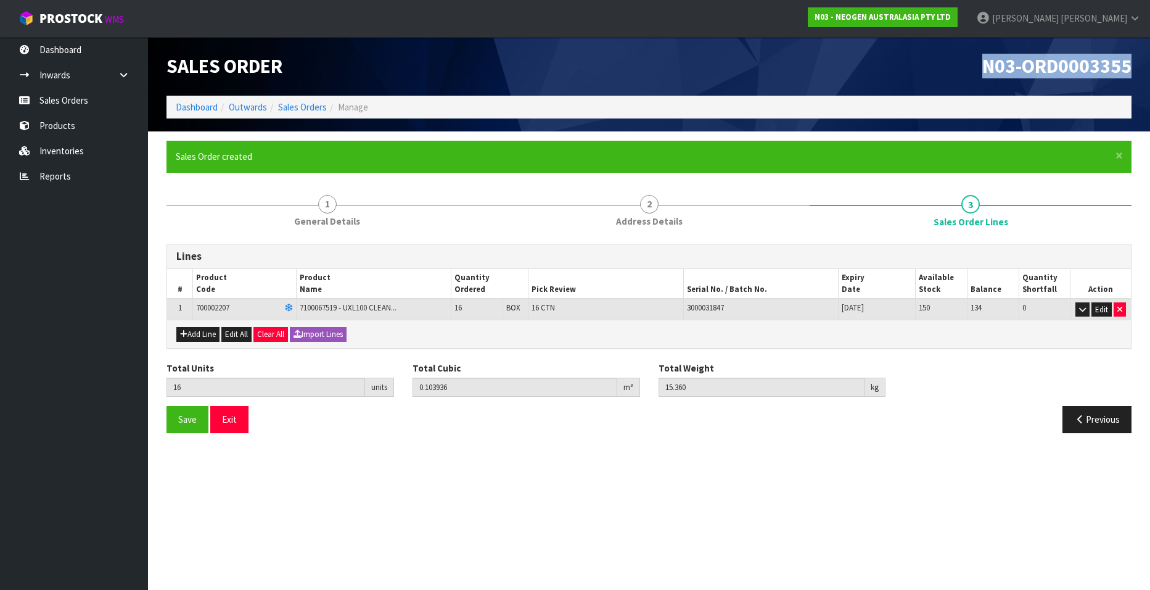
drag, startPoint x: 1134, startPoint y: 67, endPoint x: 982, endPoint y: 67, distance: 151.7
click at [982, 67] on div "N03-ORD0003355" at bounding box center [895, 66] width 492 height 59
copy span "N03-ORD0003355"
click at [287, 109] on link "Sales Orders" at bounding box center [302, 107] width 49 height 12
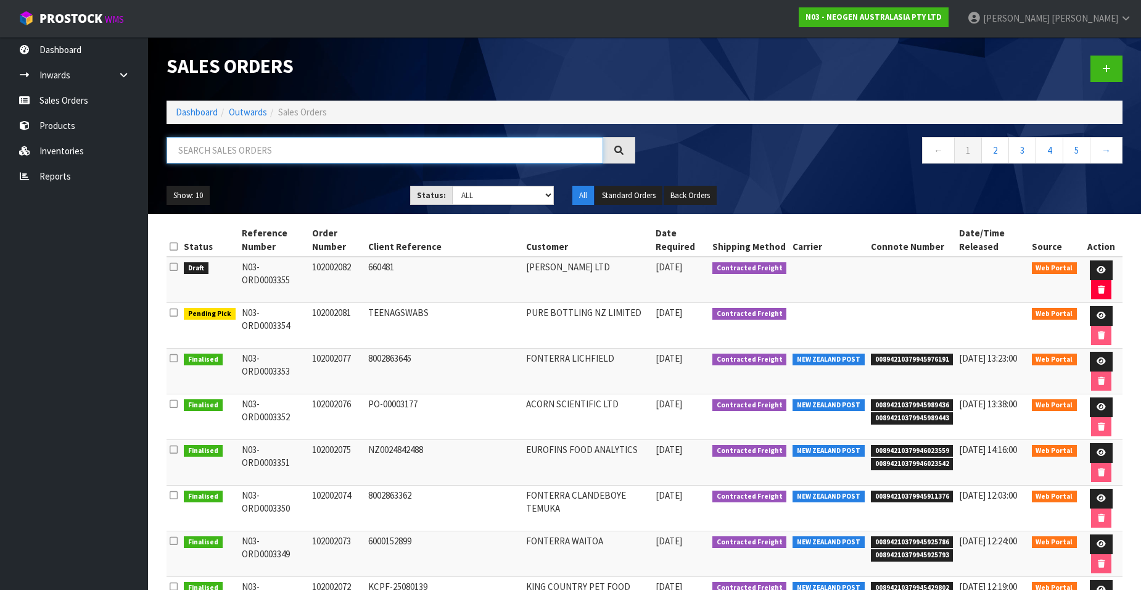
click at [267, 154] on input "text" at bounding box center [385, 150] width 437 height 27
paste input "102002083"
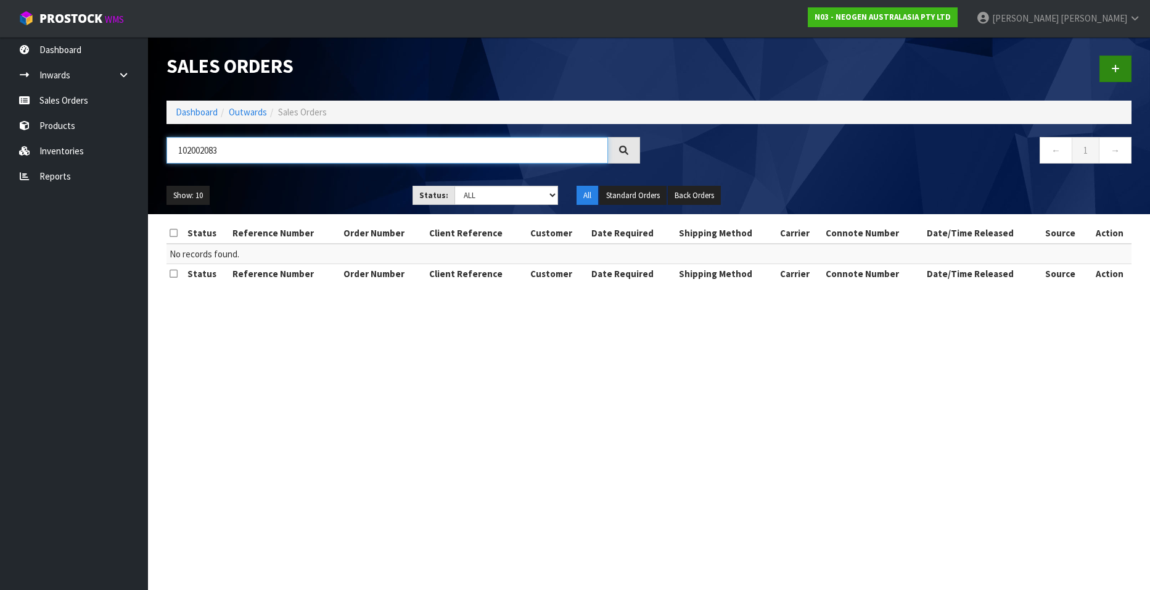
type input "102002083"
click at [1113, 67] on icon at bounding box center [1115, 68] width 9 height 9
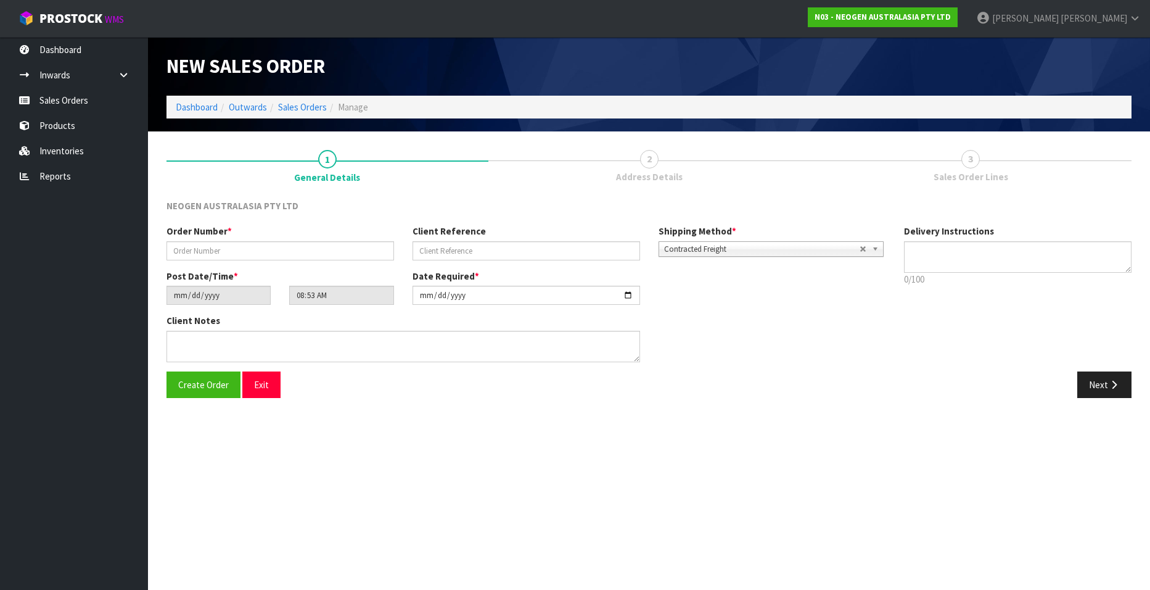
type textarea "CHILLED GOODS -OVERNIGHT"
click at [250, 252] on input "text" at bounding box center [281, 250] width 228 height 19
paste input "102002083"
type input "102002083"
click at [427, 249] on input "text" at bounding box center [527, 250] width 228 height 19
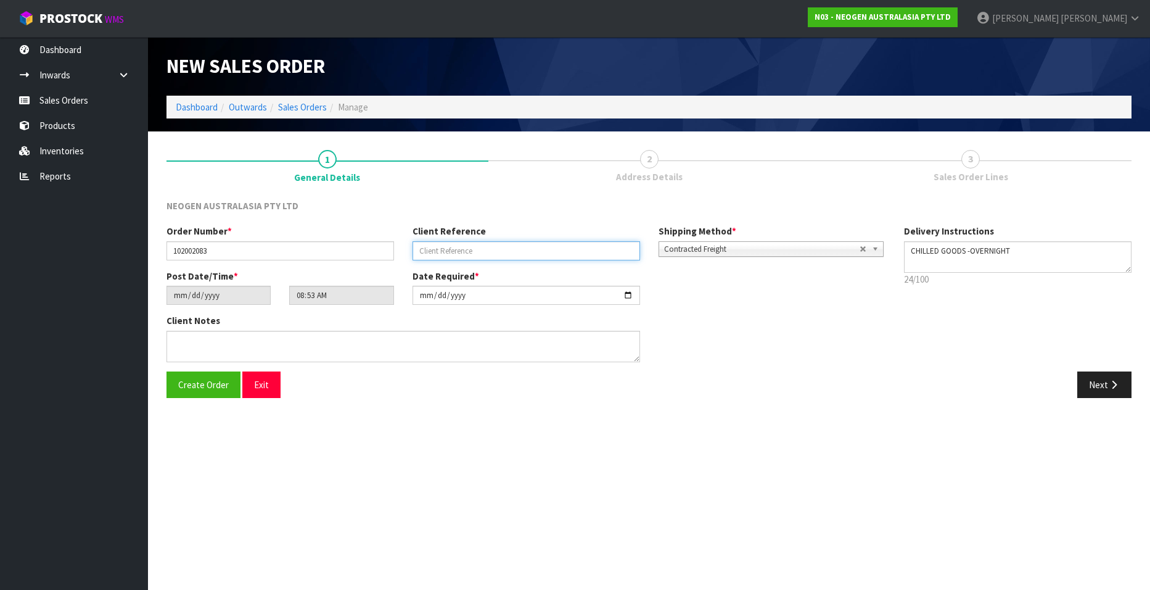
paste input "1300007175"
type input "1300007175"
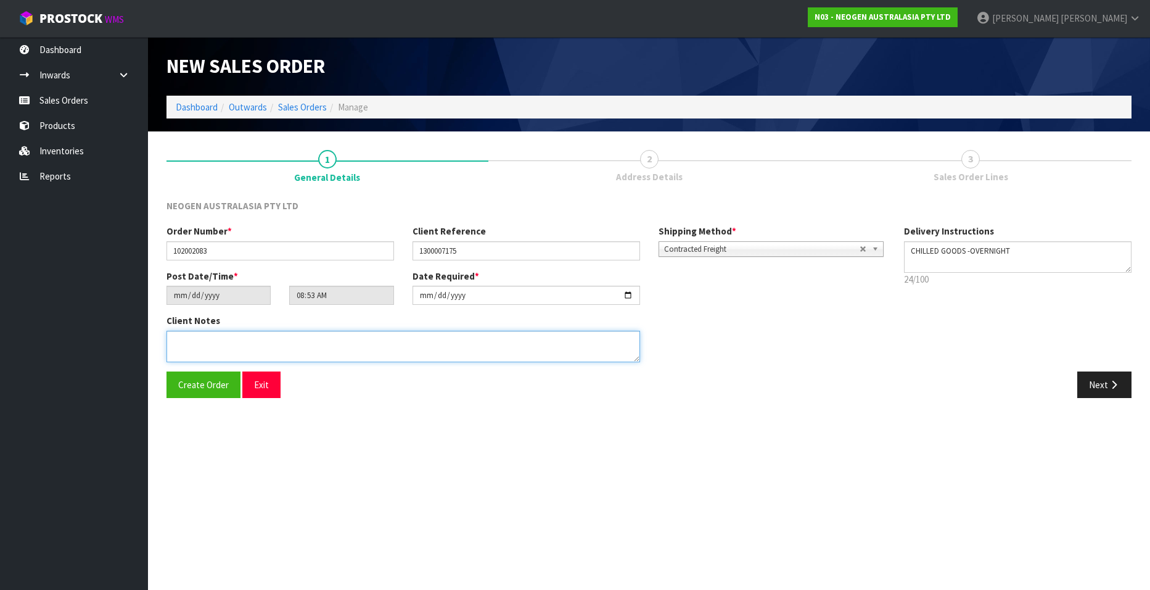
click at [190, 348] on textarea at bounding box center [404, 346] width 474 height 31
paste textarea "69"
click at [208, 334] on textarea at bounding box center [404, 346] width 474 height 31
paste textarea "[PERSON_NAME] SANTA [PERSON_NAME]"
type textarea "ATTN [PERSON_NAME] SANTA [PERSON_NAME]"
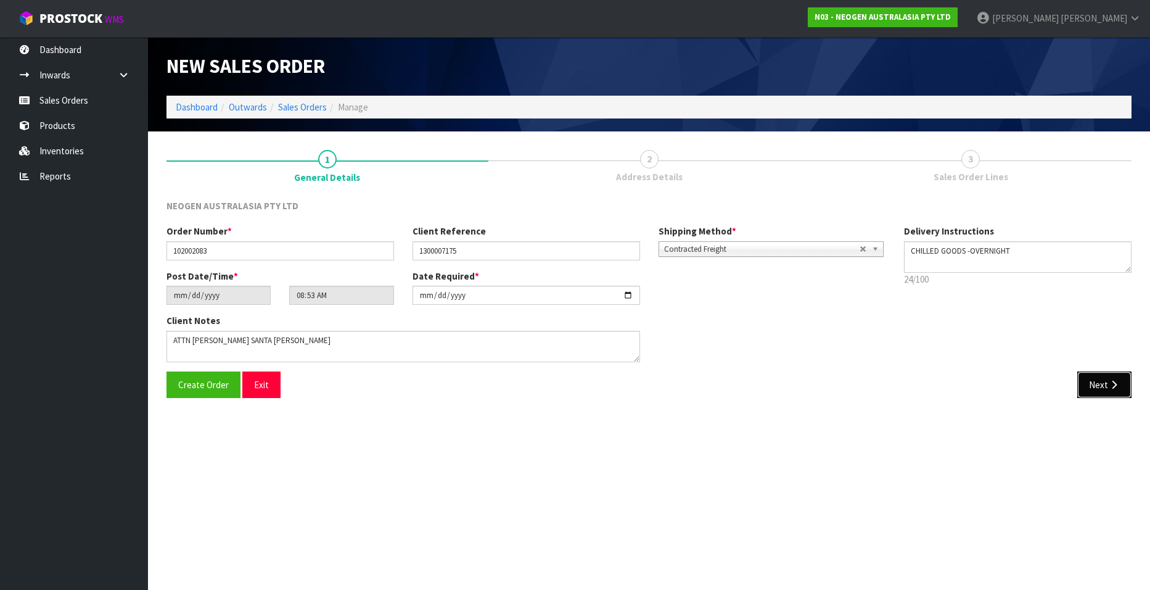
click at [1098, 382] on button "Next" at bounding box center [1105, 384] width 54 height 27
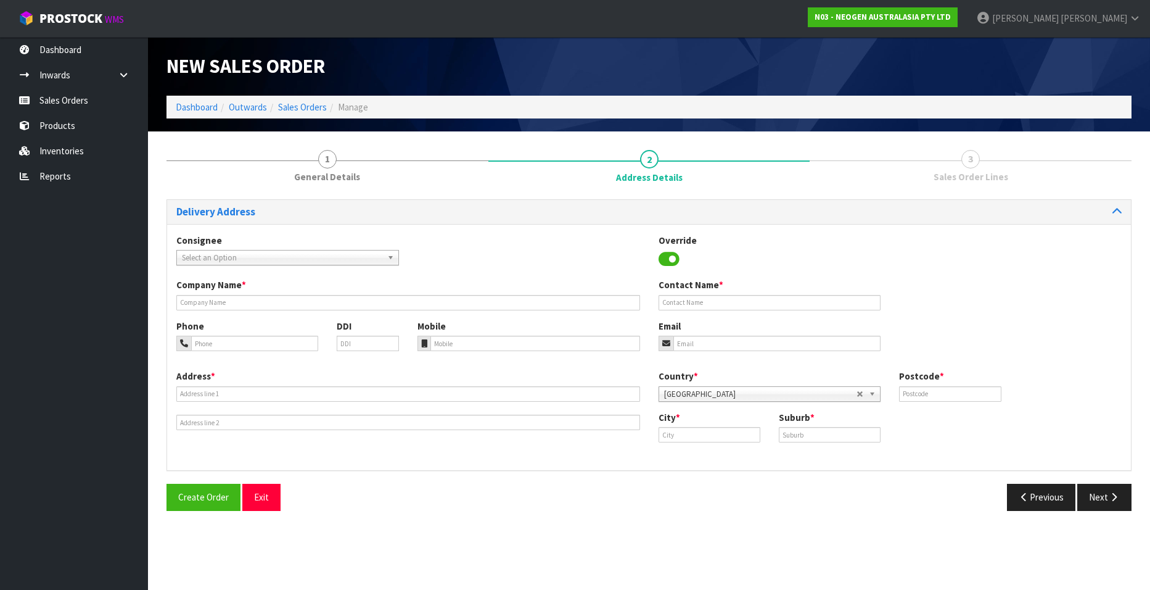
click at [213, 253] on span "Select an Option" at bounding box center [282, 257] width 200 height 15
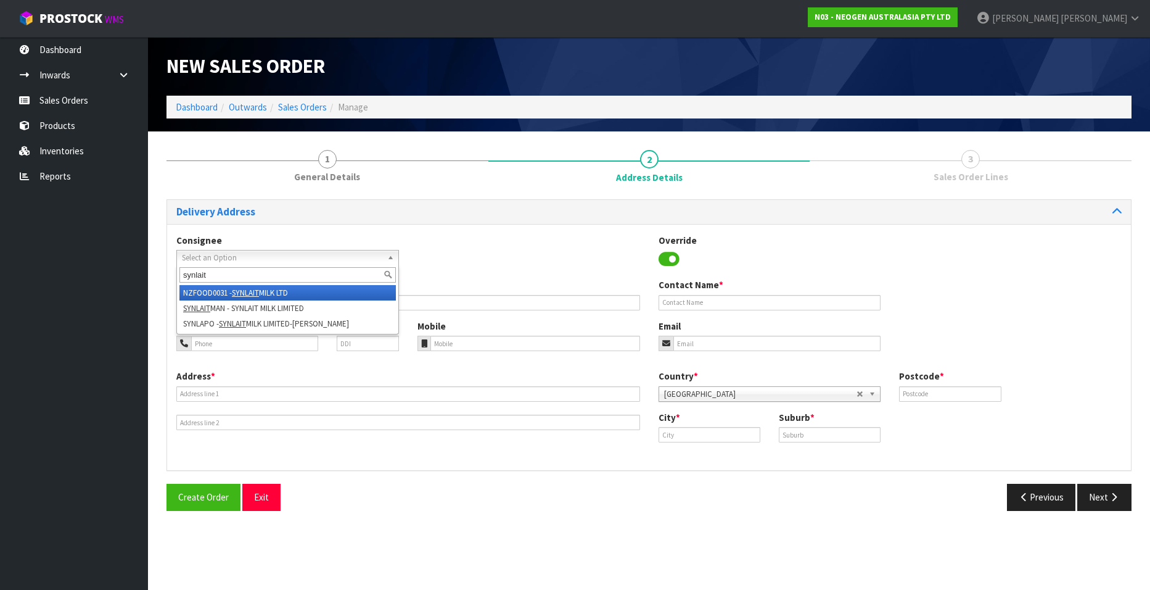
type input "synlait"
click at [250, 291] on em "SYNLAIT" at bounding box center [245, 292] width 27 height 10
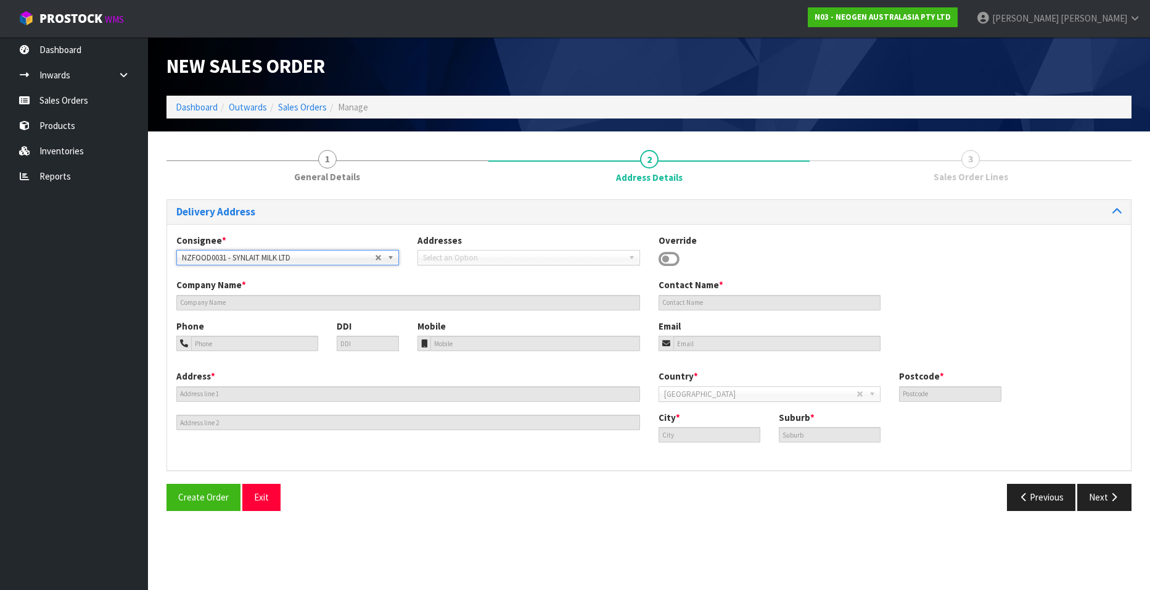
type input "SYNLAIT MILK LTD"
type input "[STREET_ADDRESS]"
type input "7783"
type input "[GEOGRAPHIC_DATA]"
type input "RAKAIA"
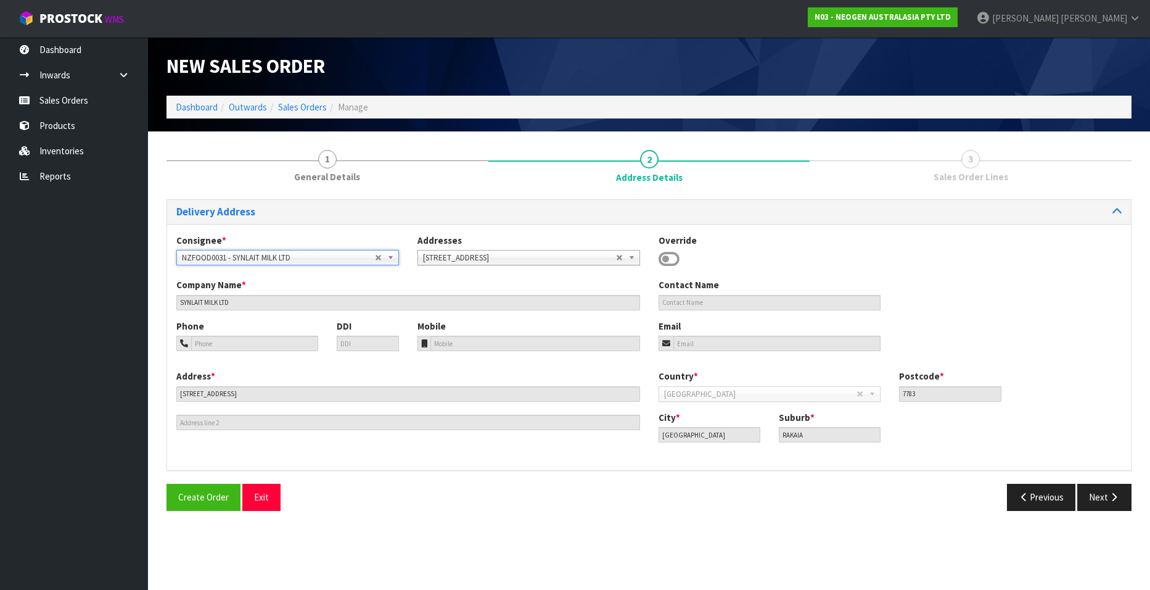
click at [252, 256] on span "NZFOOD0031 - SYNLAIT MILK LTD" at bounding box center [278, 257] width 193 height 15
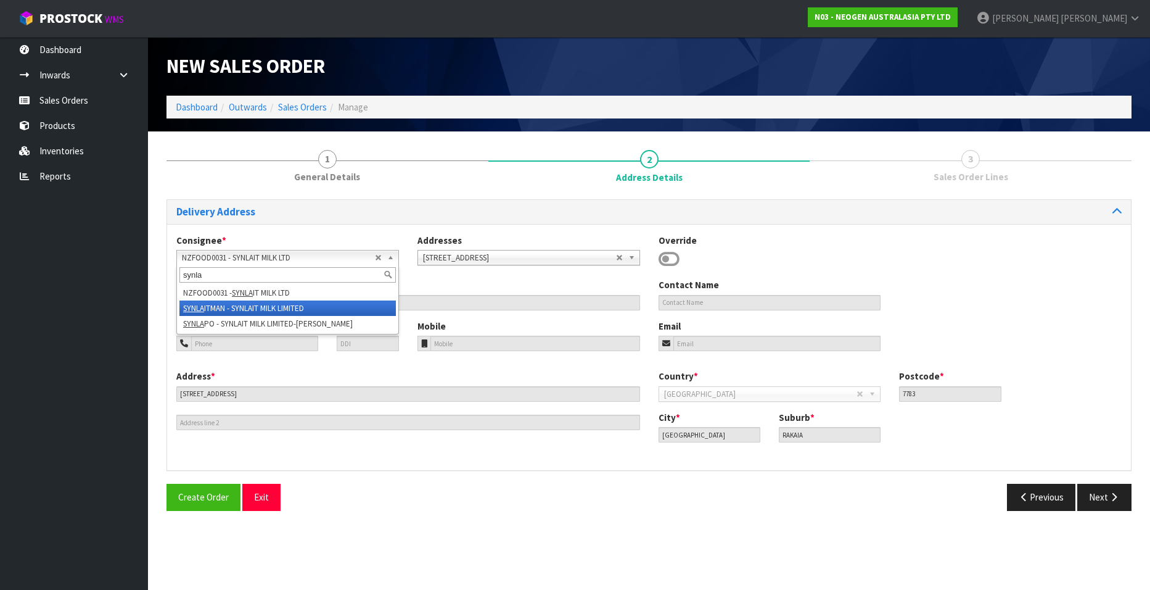
type input "synla"
click at [216, 303] on li "[PERSON_NAME] - SYNLAIT MILK LIMITED" at bounding box center [287, 307] width 216 height 15
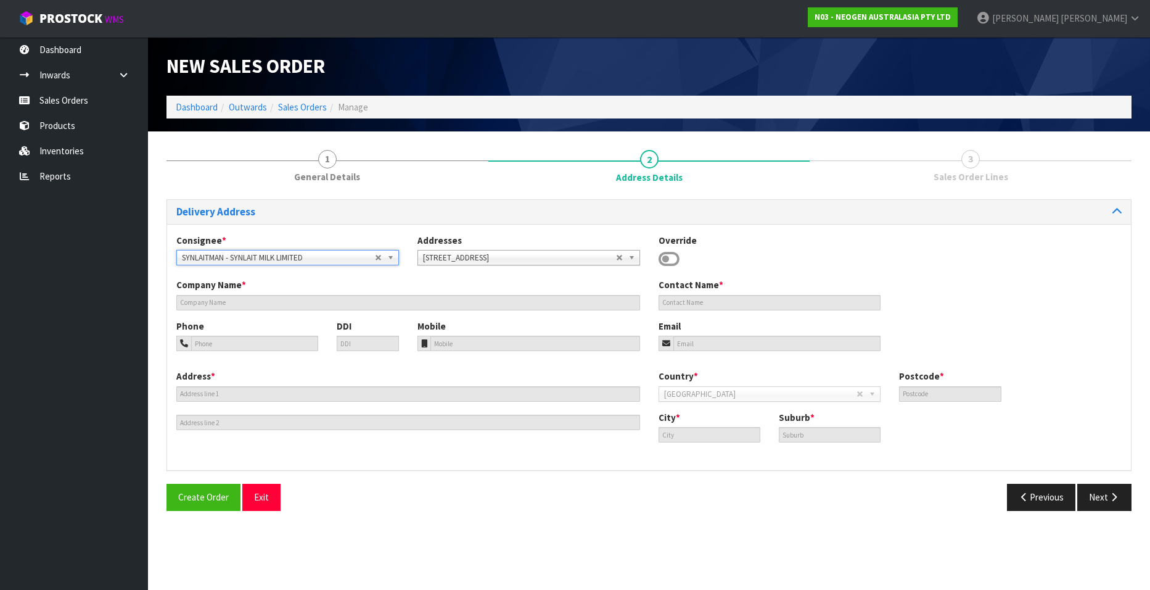
type input "SYNLAIT MILK LIMITED"
type input "[PERSON_NAME] SANTA [PERSON_NAME] - CONSUMABLES STORE"
type input "[STREET_ADDRESS][PERSON_NAME]"
type input "2022"
type input "[GEOGRAPHIC_DATA]"
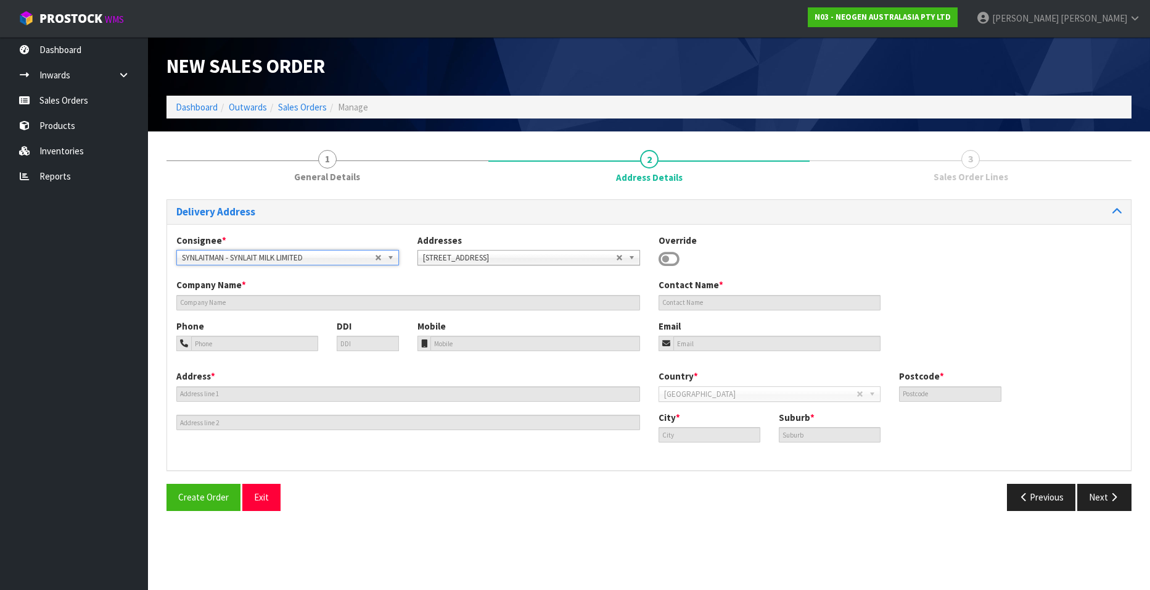
type input "MANGERE"
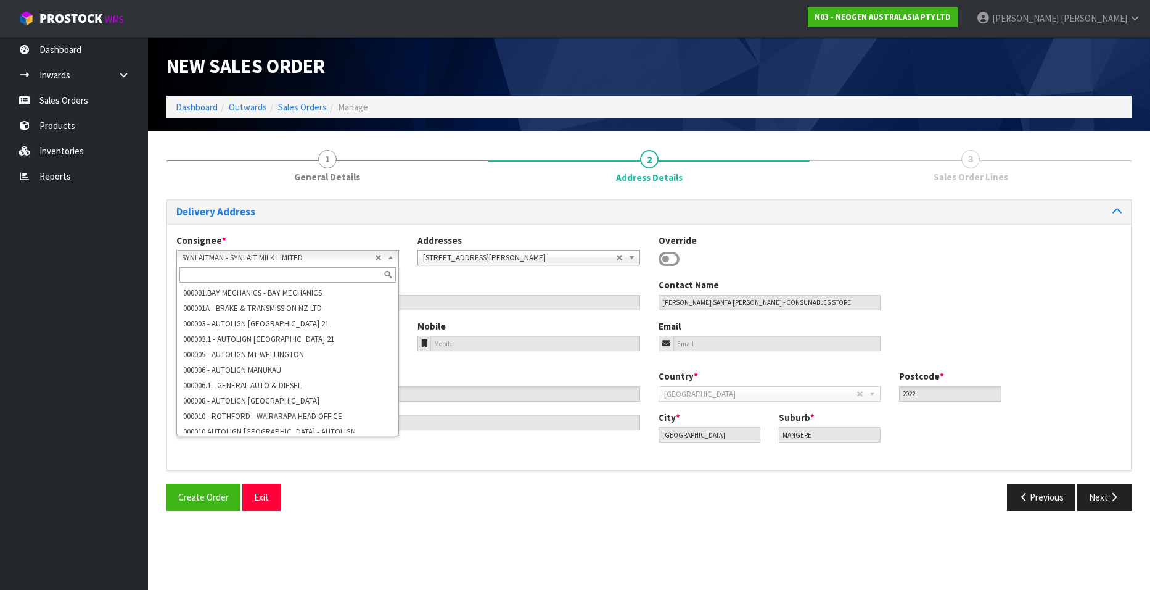
click at [242, 256] on span "SYNLAITMAN - SYNLAIT MILK LIMITED" at bounding box center [278, 257] width 193 height 15
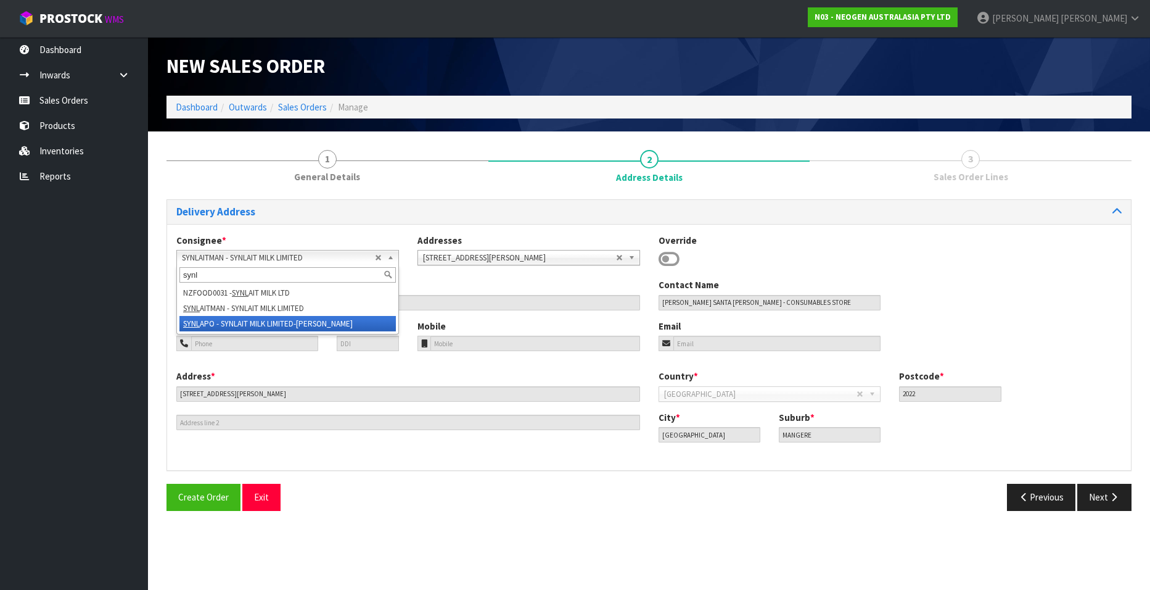
type input "synl"
click at [244, 321] on li "SYNL APO - SYNLAIT MILK LIMITED-[PERSON_NAME]" at bounding box center [287, 323] width 216 height 15
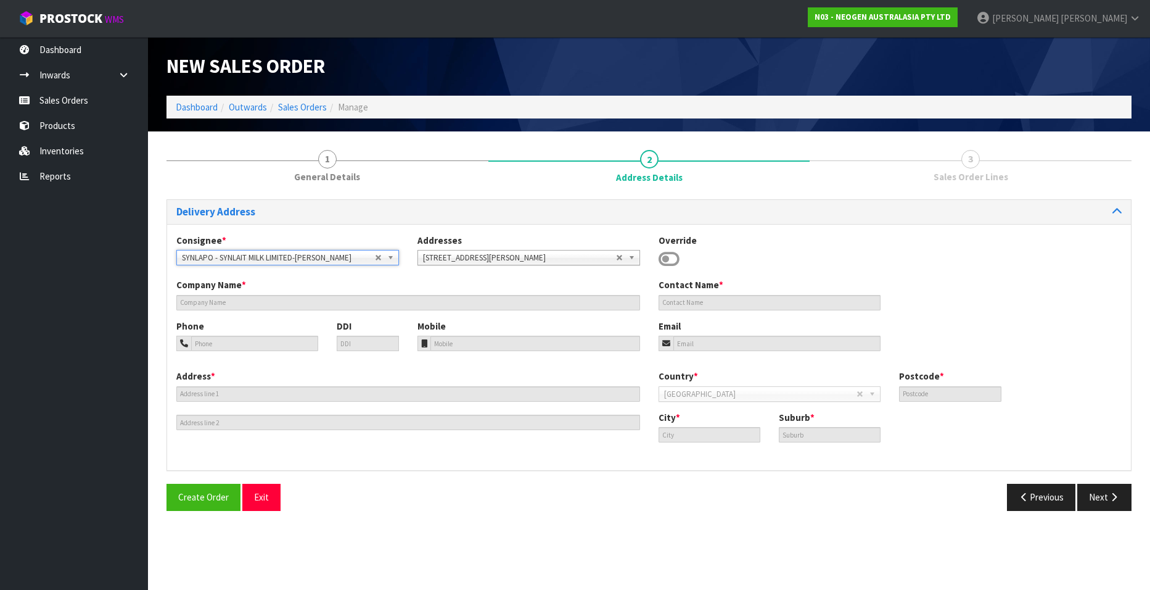
type input "SYNLAIT MILK LIMITED-[PERSON_NAME]"
type input "CONSUMABLES STORE, [STREET_ADDRESS][PERSON_NAME]"
type input "2471"
type input "[GEOGRAPHIC_DATA]"
type input "POKENO"
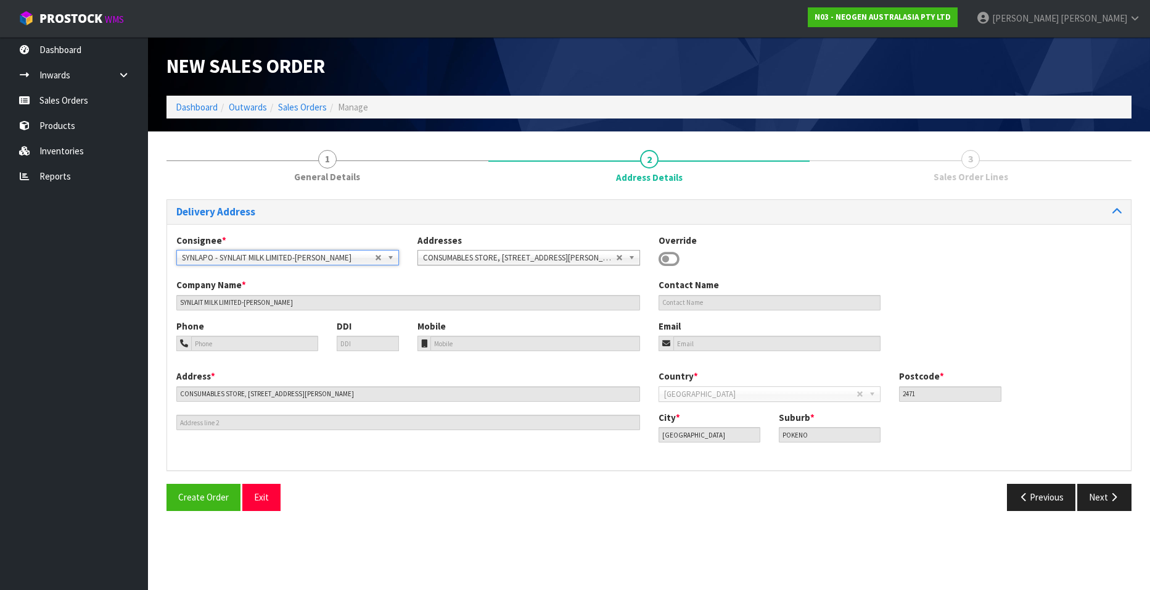
click at [323, 253] on span "SYNLAPO - SYNLAIT MILK LIMITED-[PERSON_NAME]" at bounding box center [278, 257] width 193 height 15
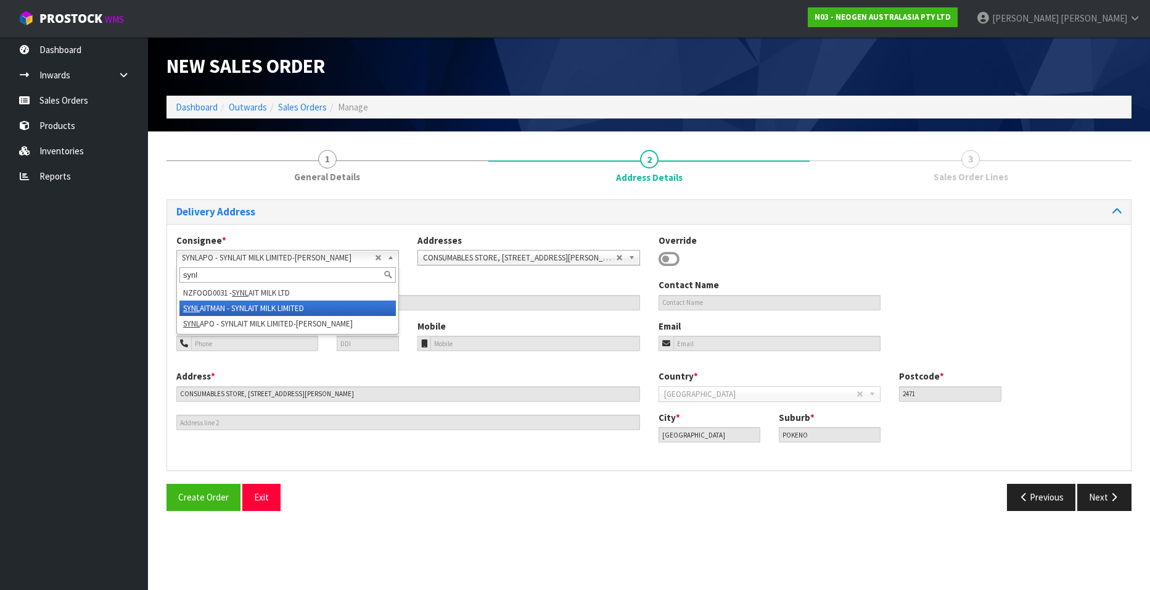
type input "synl"
click at [255, 308] on li "SYNL AITMAN - SYNLAIT MILK LIMITED" at bounding box center [287, 307] width 216 height 15
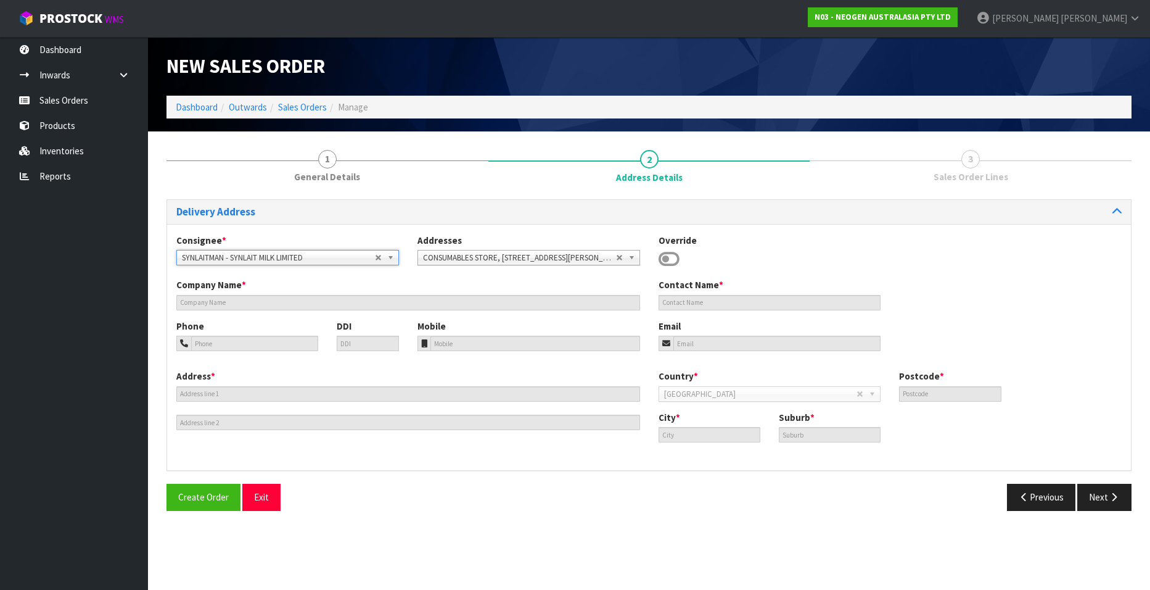
type input "SYNLAIT MILK LIMITED"
type input "[PERSON_NAME] SANTA [PERSON_NAME] - CONSUMABLES STORE"
type input "[STREET_ADDRESS][PERSON_NAME]"
type input "2022"
type input "[GEOGRAPHIC_DATA]"
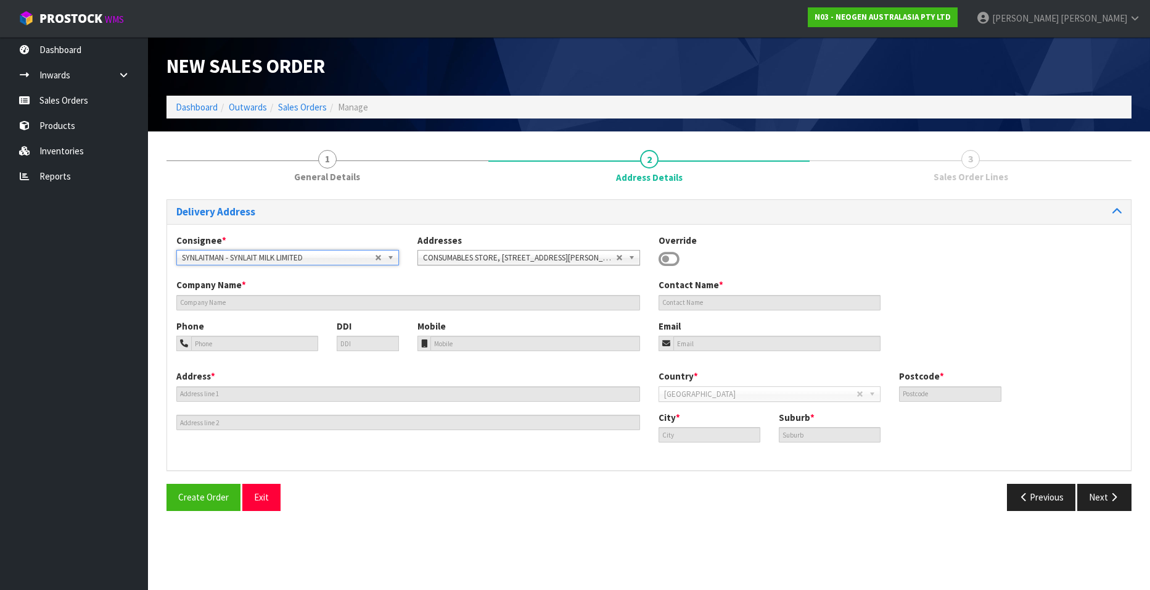
type input "MANGERE"
click at [303, 254] on span "SYNLAITMAN - SYNLAIT MILK LIMITED" at bounding box center [278, 257] width 193 height 15
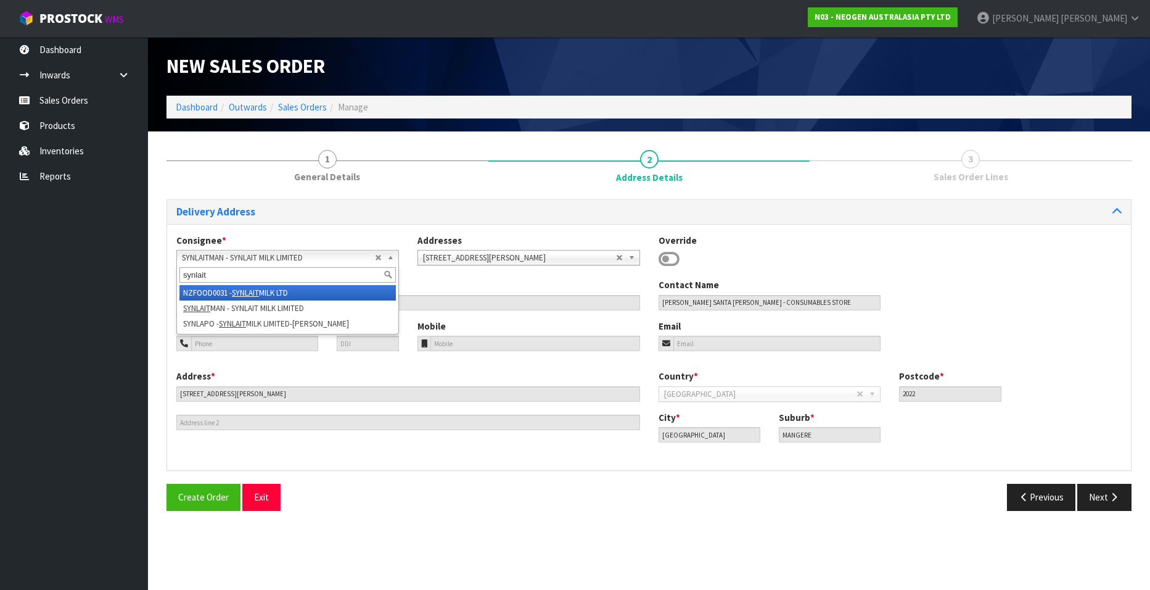
type input "synlait"
click at [259, 289] on em "SYNLAIT" at bounding box center [245, 292] width 27 height 10
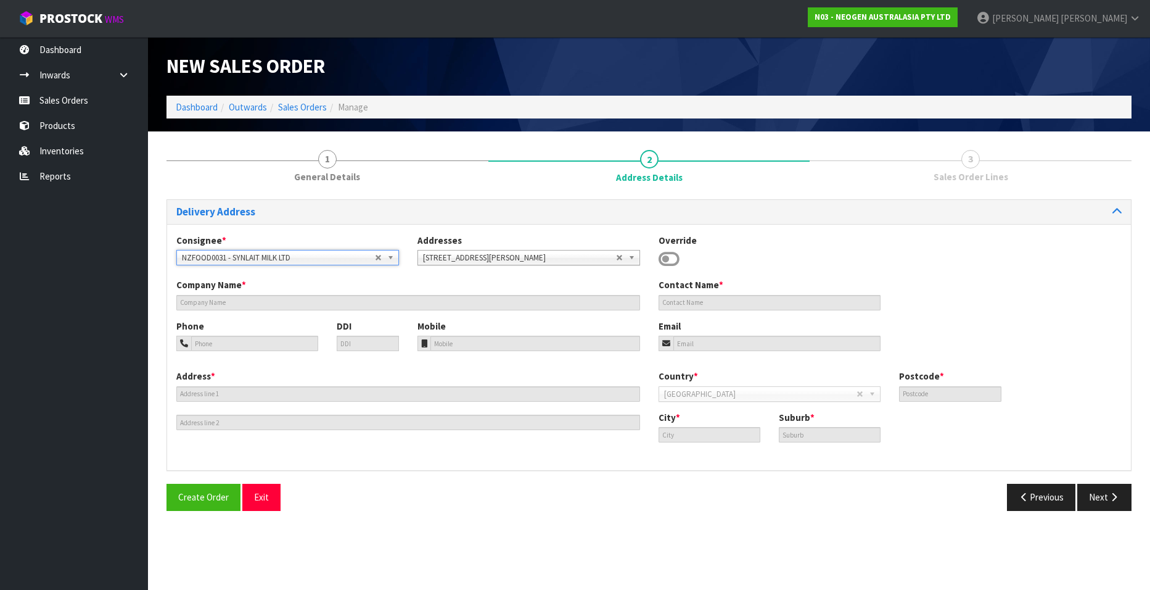
type input "SYNLAIT MILK LTD"
type input "[STREET_ADDRESS]"
type input "7783"
type input "[GEOGRAPHIC_DATA]"
type input "RAKAIA"
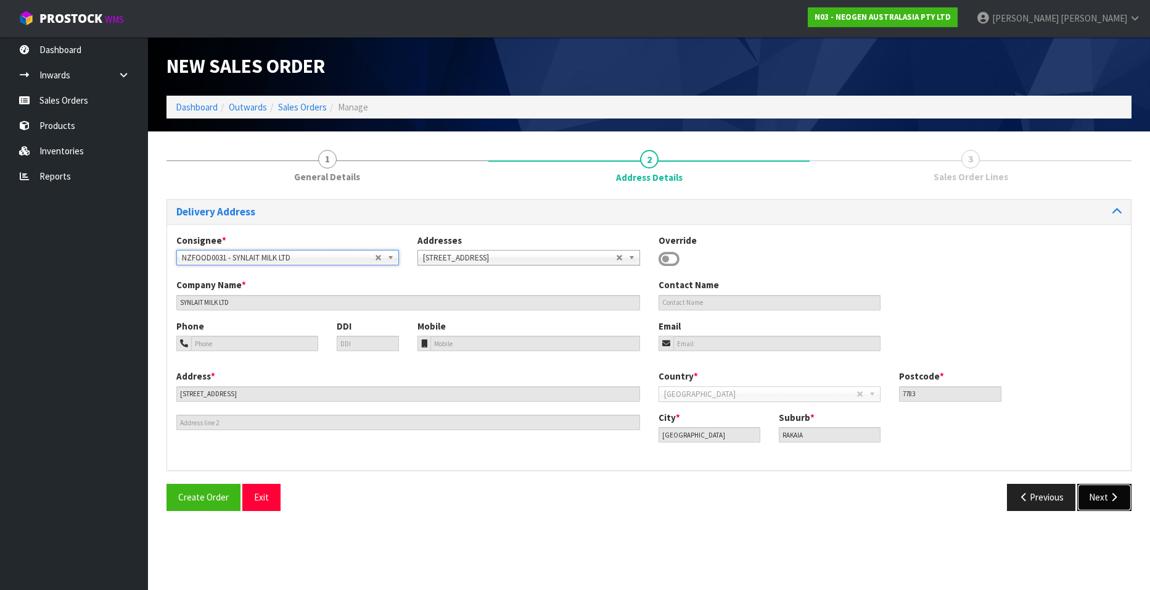
click at [1102, 497] on button "Next" at bounding box center [1105, 497] width 54 height 27
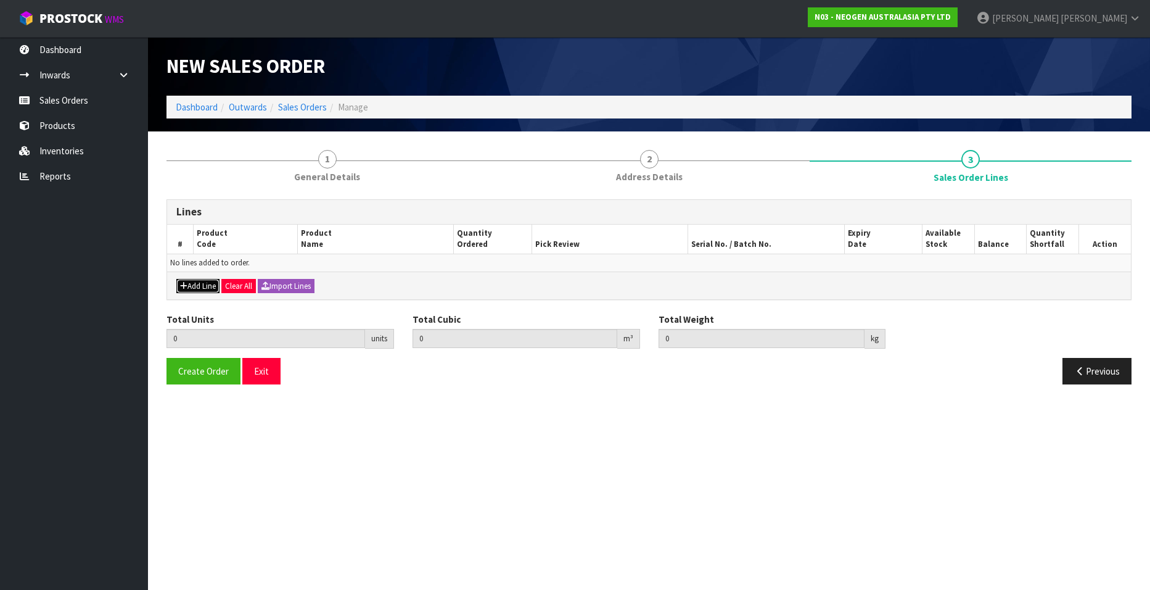
click at [200, 284] on button "Add Line" at bounding box center [197, 286] width 43 height 15
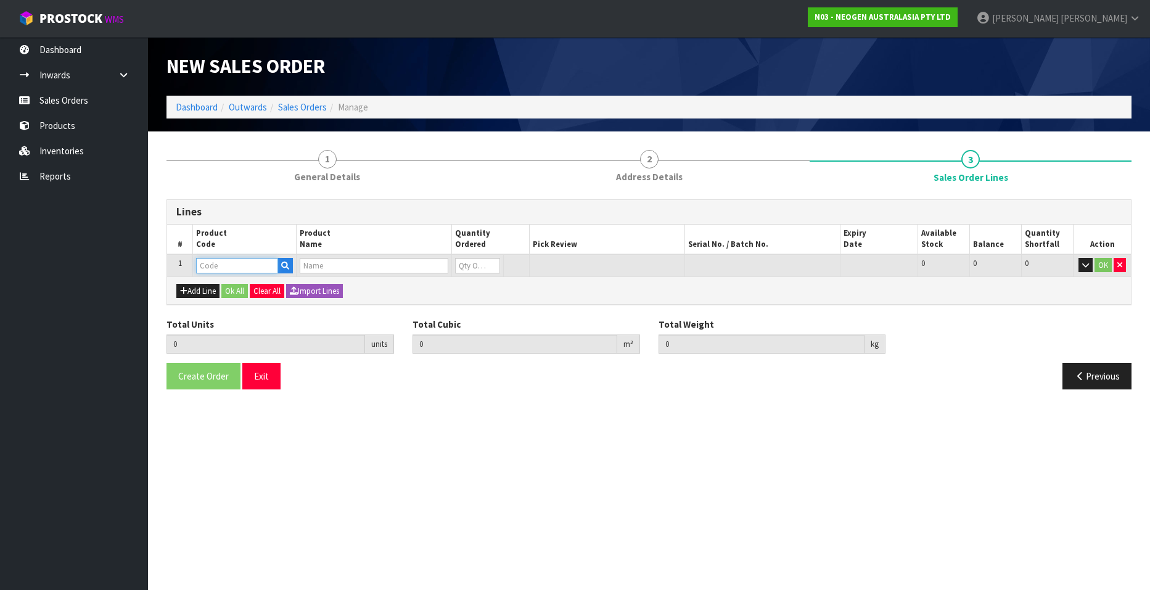
click at [243, 264] on input "text" at bounding box center [237, 265] width 82 height 15
paste input "700002209"
type input "700002209"
type input "0.000000"
type input "0.000"
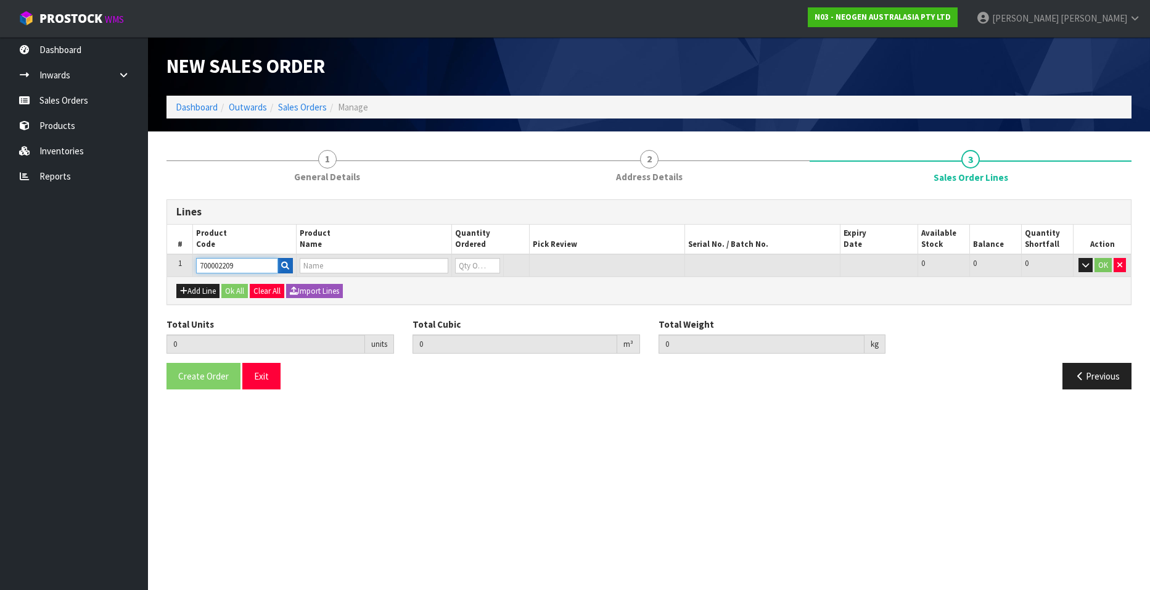
type input "7100067521 - PRO100 SURFACE PROTEIN PLUS 100/CS"
type input "0"
type input "700002209"
type input "1"
type input "0.00468"
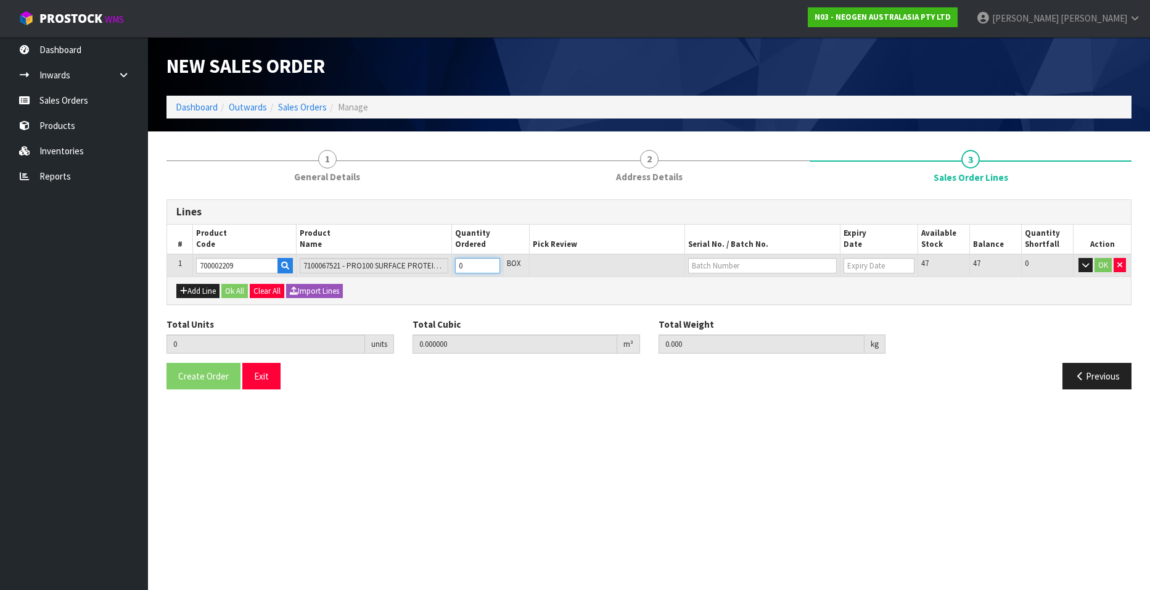
type input "0.85"
type input "1"
click at [492, 263] on input "1" at bounding box center [477, 265] width 45 height 15
click at [717, 265] on input "text" at bounding box center [762, 265] width 149 height 15
click at [725, 284] on link "3000024419" at bounding box center [737, 286] width 97 height 17
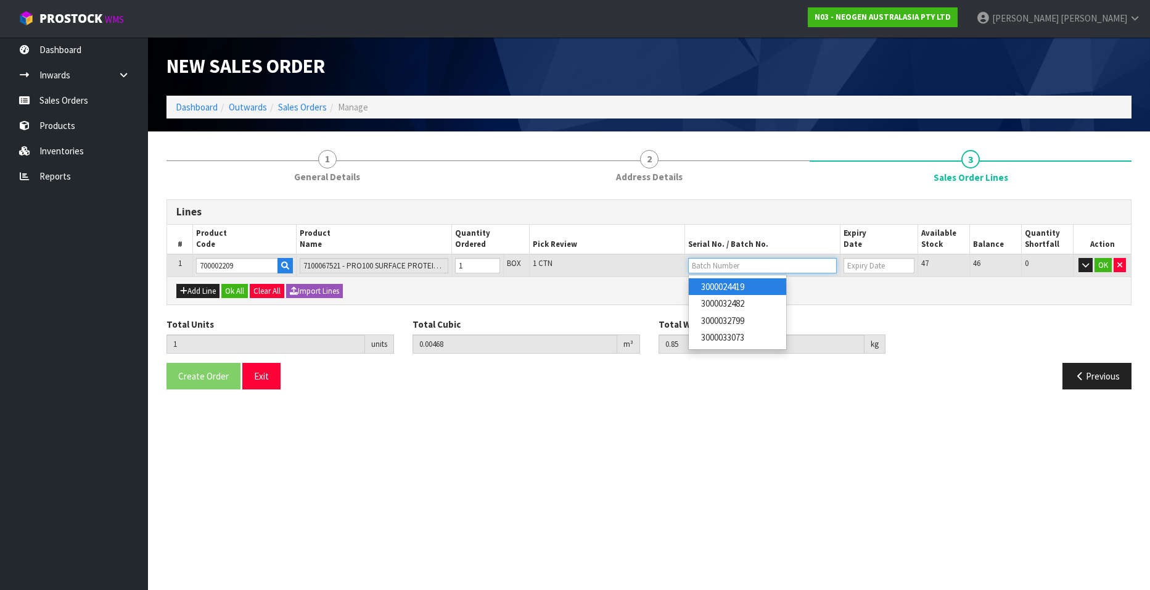
type input "3000024419"
type input "[DATE]"
click at [1102, 264] on button "OK" at bounding box center [1103, 265] width 17 height 15
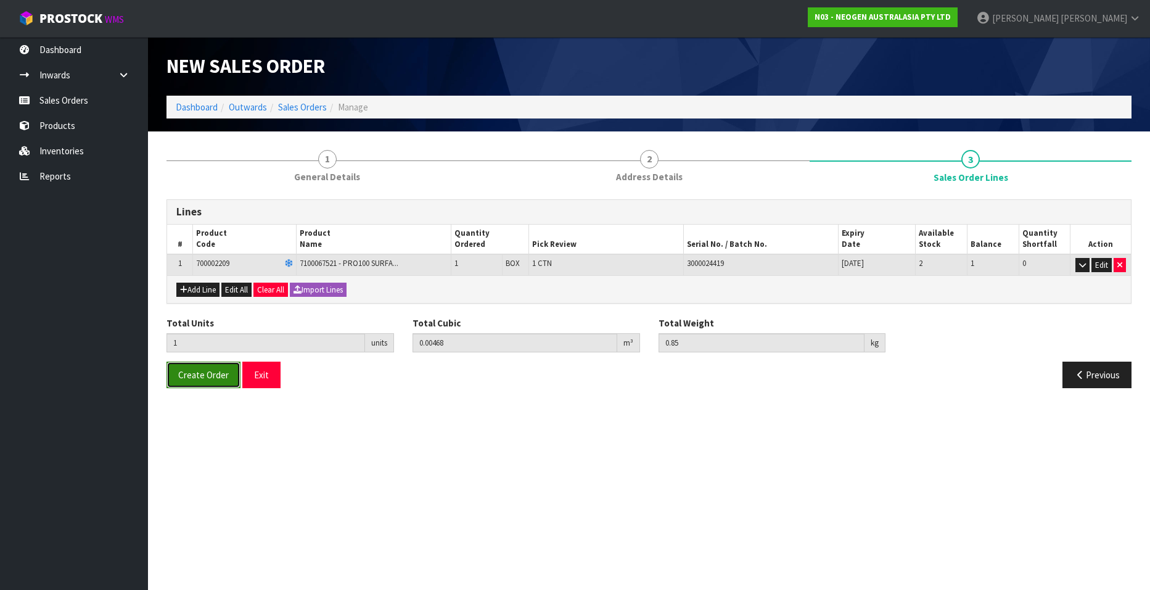
click at [202, 373] on span "Create Order" at bounding box center [203, 375] width 51 height 12
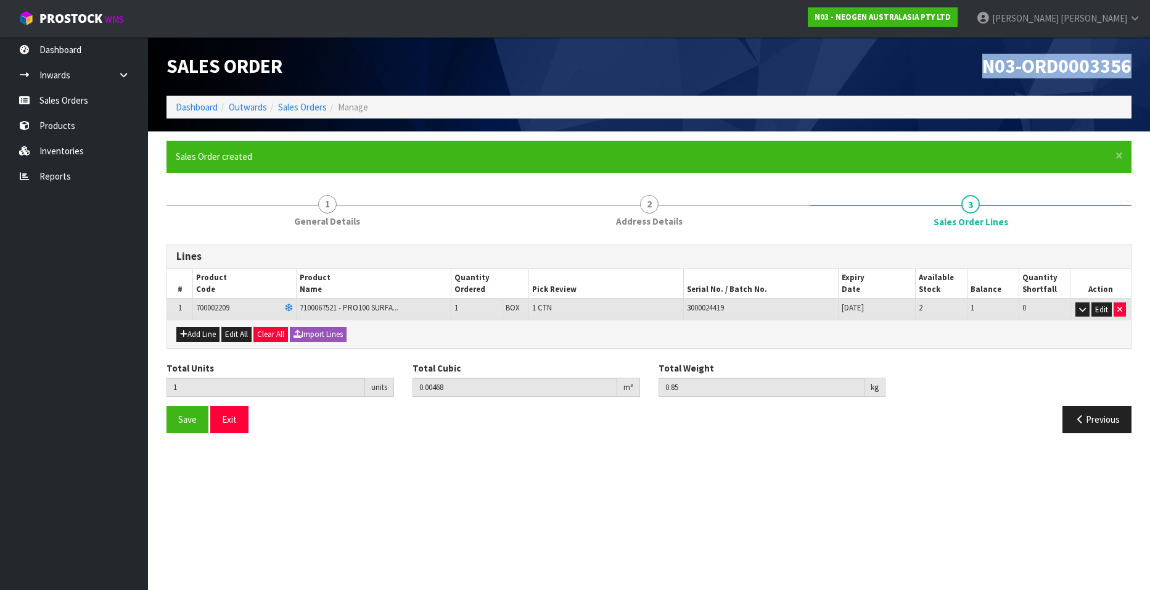
drag, startPoint x: 983, startPoint y: 69, endPoint x: 1130, endPoint y: 68, distance: 147.4
click at [1130, 68] on span "N03-ORD0003356" at bounding box center [1057, 66] width 149 height 25
copy span "N03-ORD0003356"
click at [297, 104] on link "Sales Orders" at bounding box center [302, 107] width 49 height 12
